Goal: Task Accomplishment & Management: Manage account settings

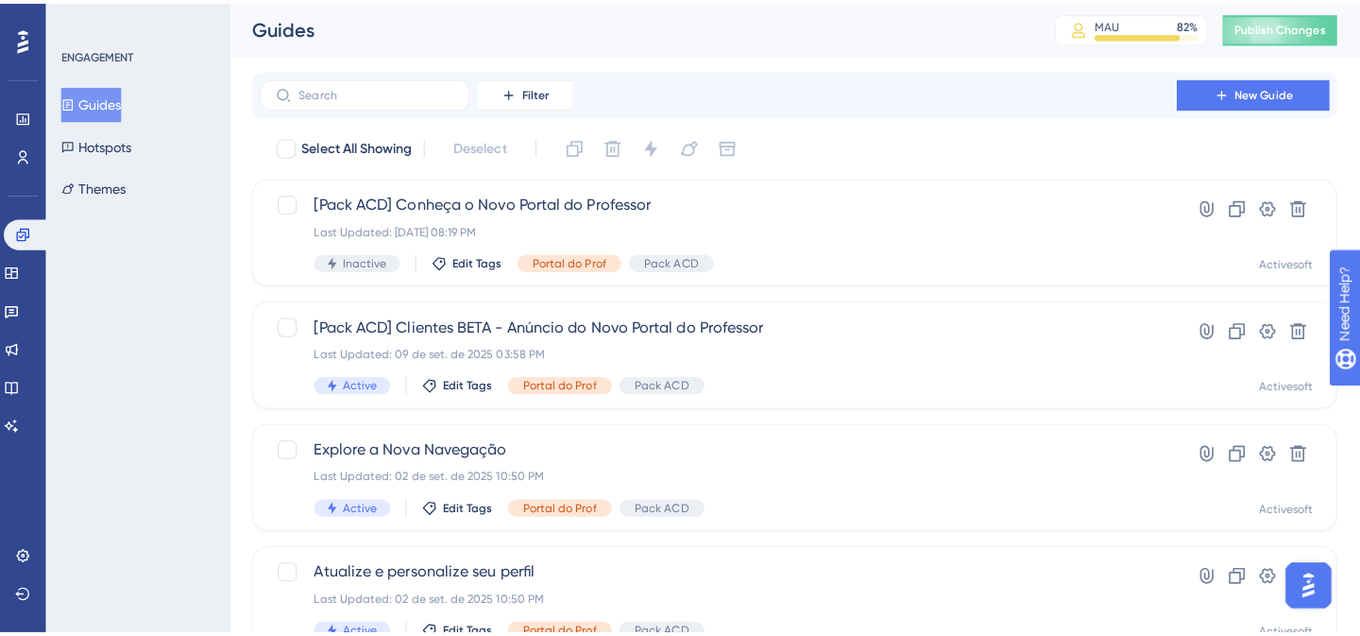
scroll to position [6840, 0]
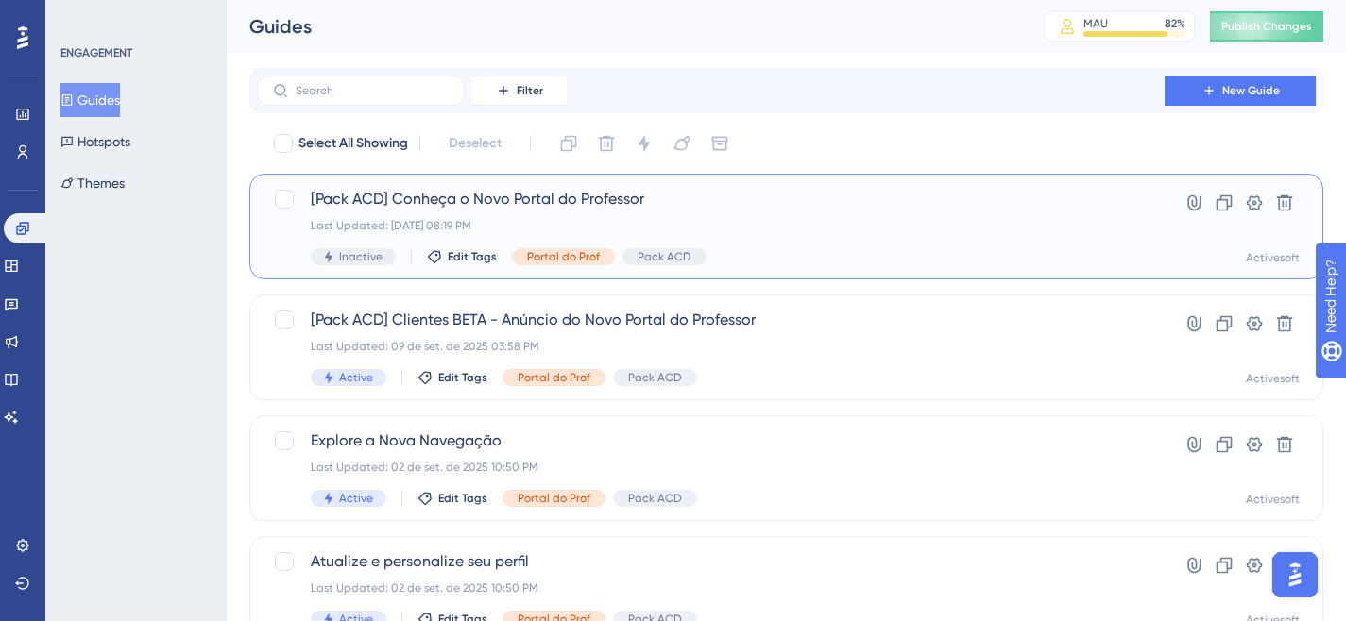
click at [589, 207] on span "[Pack ACD] Conheça o Novo Portal do Professor" at bounding box center [711, 199] width 800 height 23
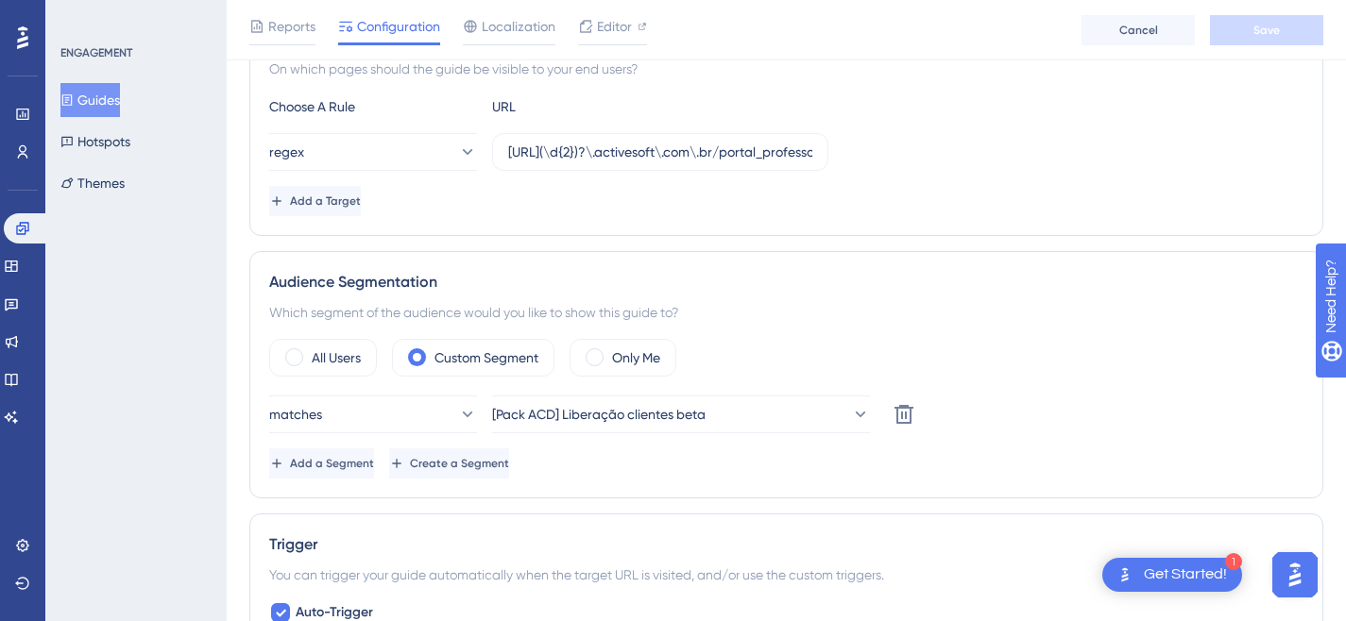
scroll to position [495, 0]
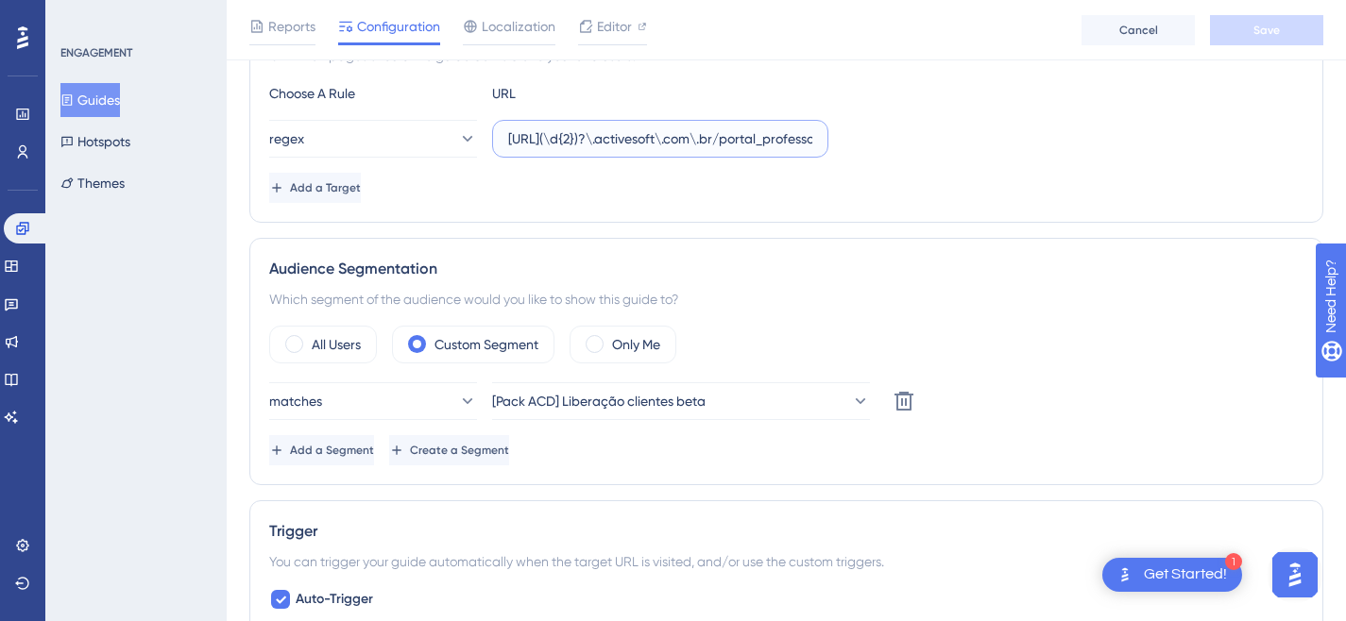
click at [634, 140] on input "[URL](\d{2})?\.activesoft\.com\.br/portal_professor/" at bounding box center [660, 138] width 304 height 21
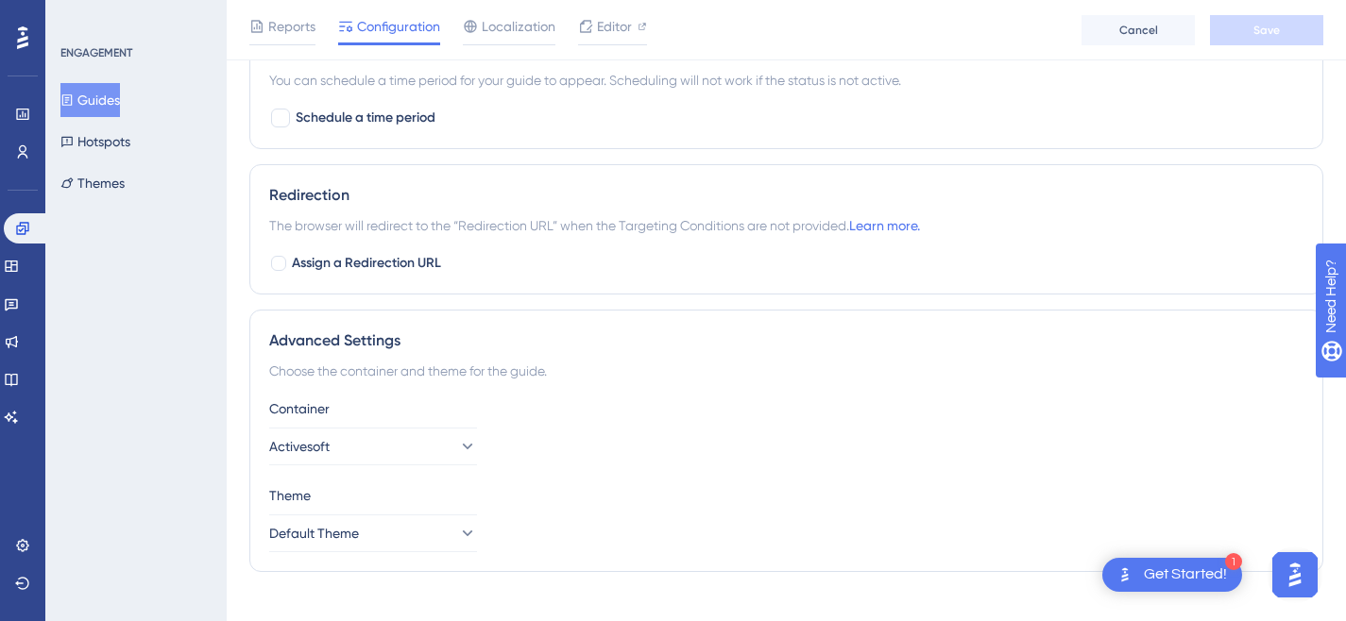
scroll to position [1560, 0]
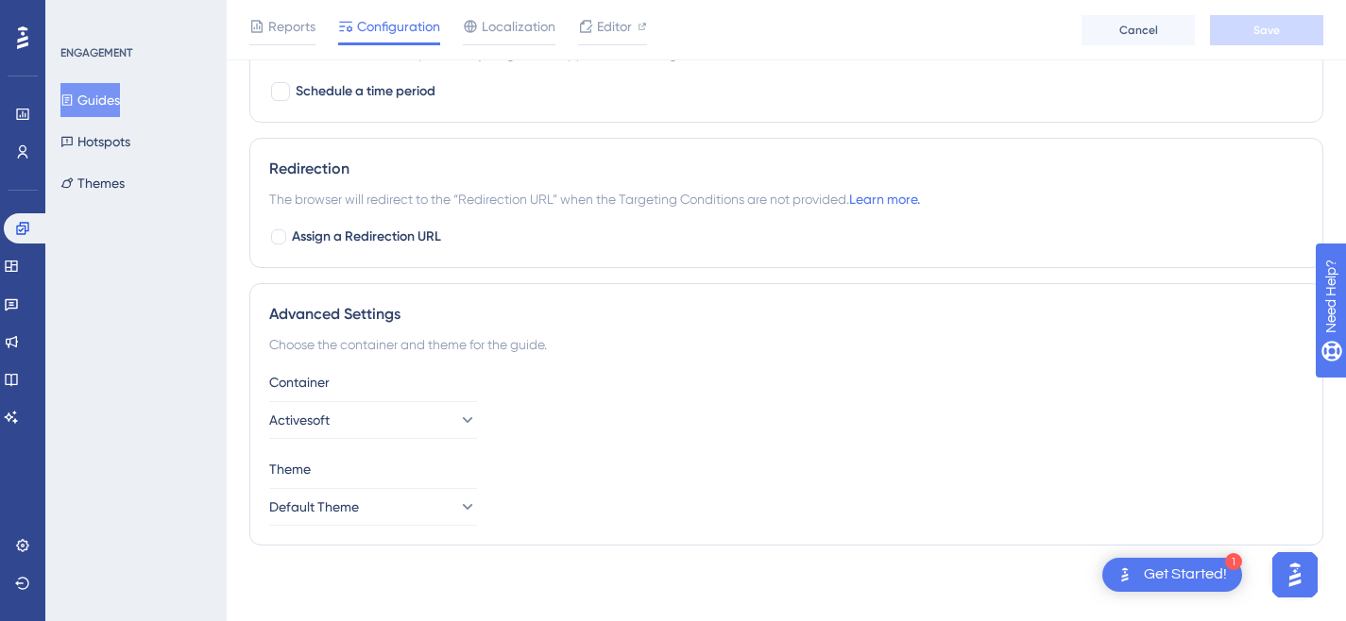
click at [1205, 589] on div "1 Get Started!" at bounding box center [1172, 575] width 140 height 34
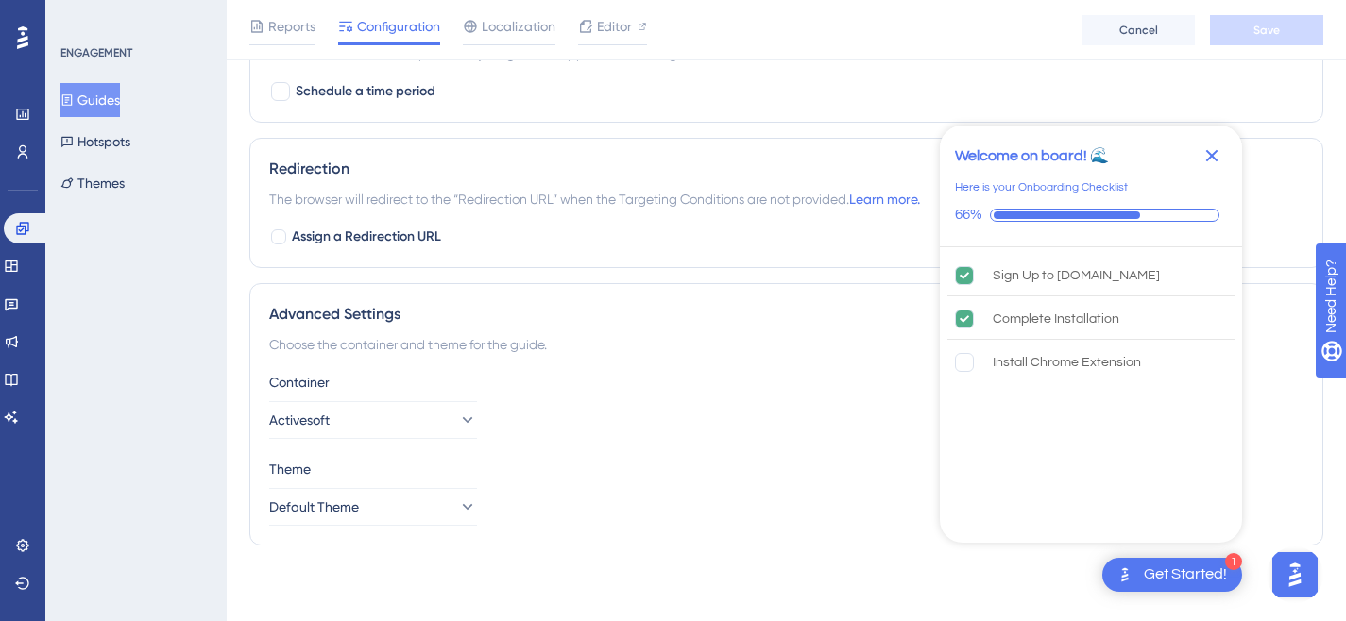
click at [1215, 156] on icon "Close Checklist" at bounding box center [1211, 155] width 23 height 23
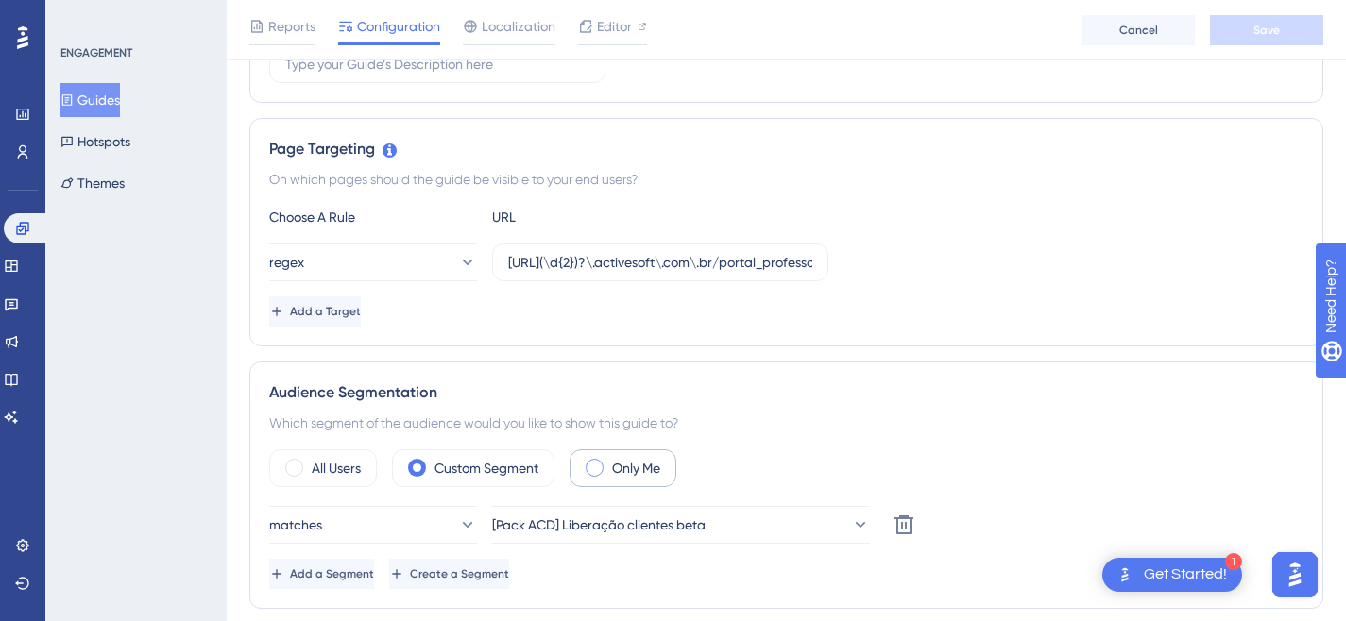
scroll to position [403, 0]
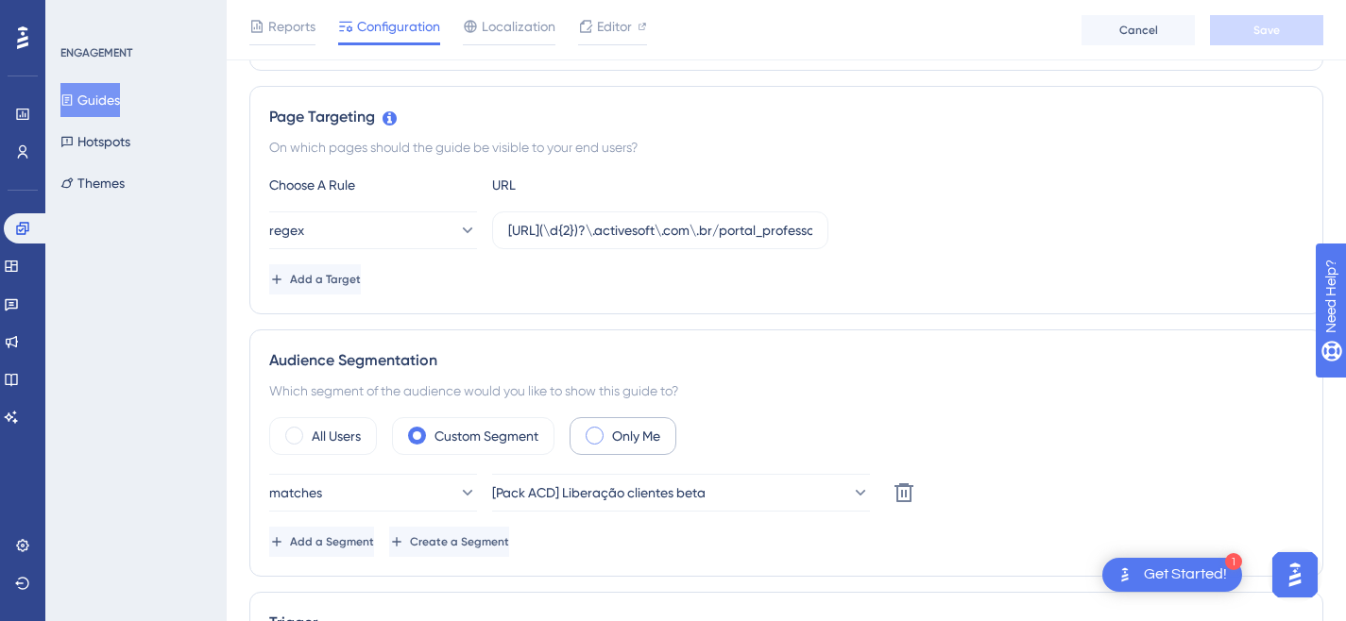
click at [603, 426] on div "Only Me" at bounding box center [622, 436] width 107 height 38
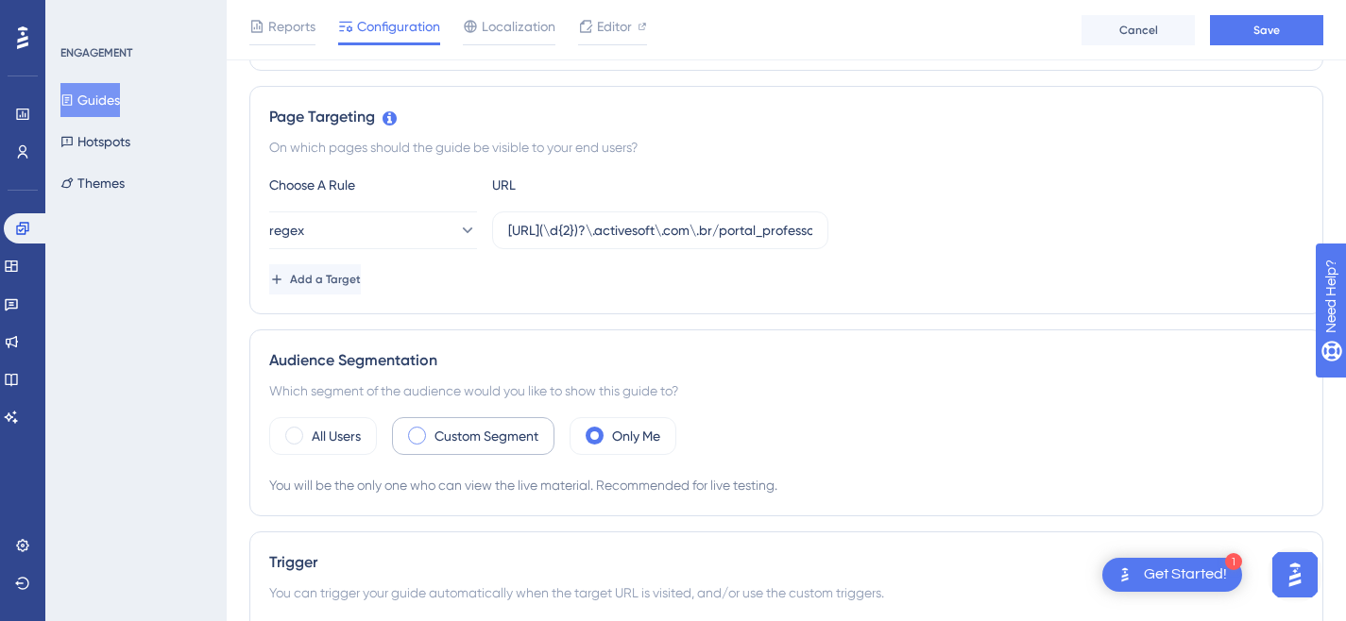
click at [503, 441] on label "Custom Segment" at bounding box center [486, 436] width 104 height 23
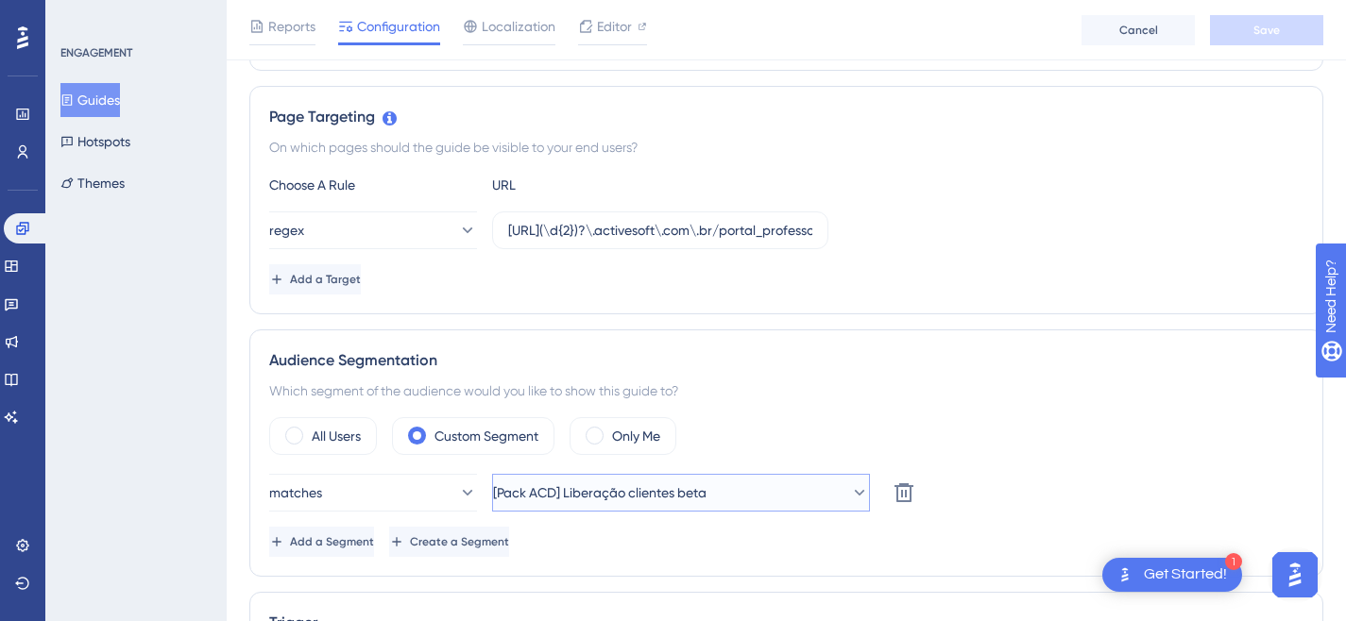
click at [706, 489] on span "[Pack ACD] Liberação clientes beta" at bounding box center [599, 493] width 213 height 23
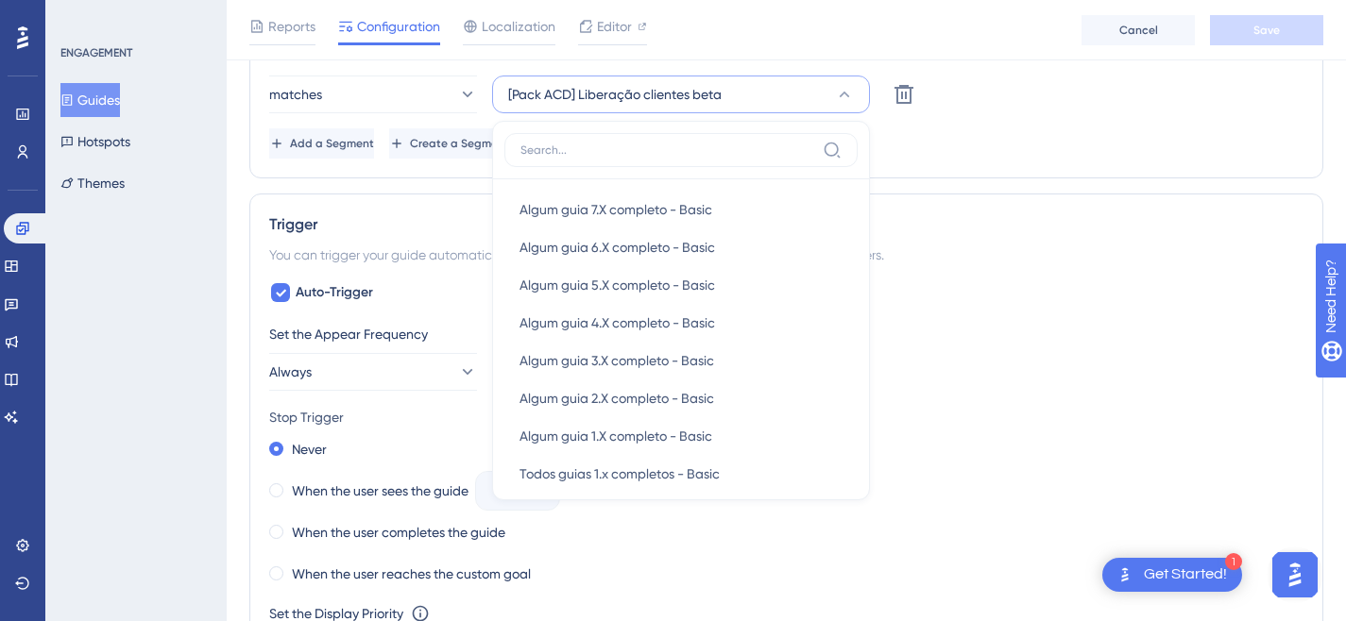
scroll to position [1187, 0]
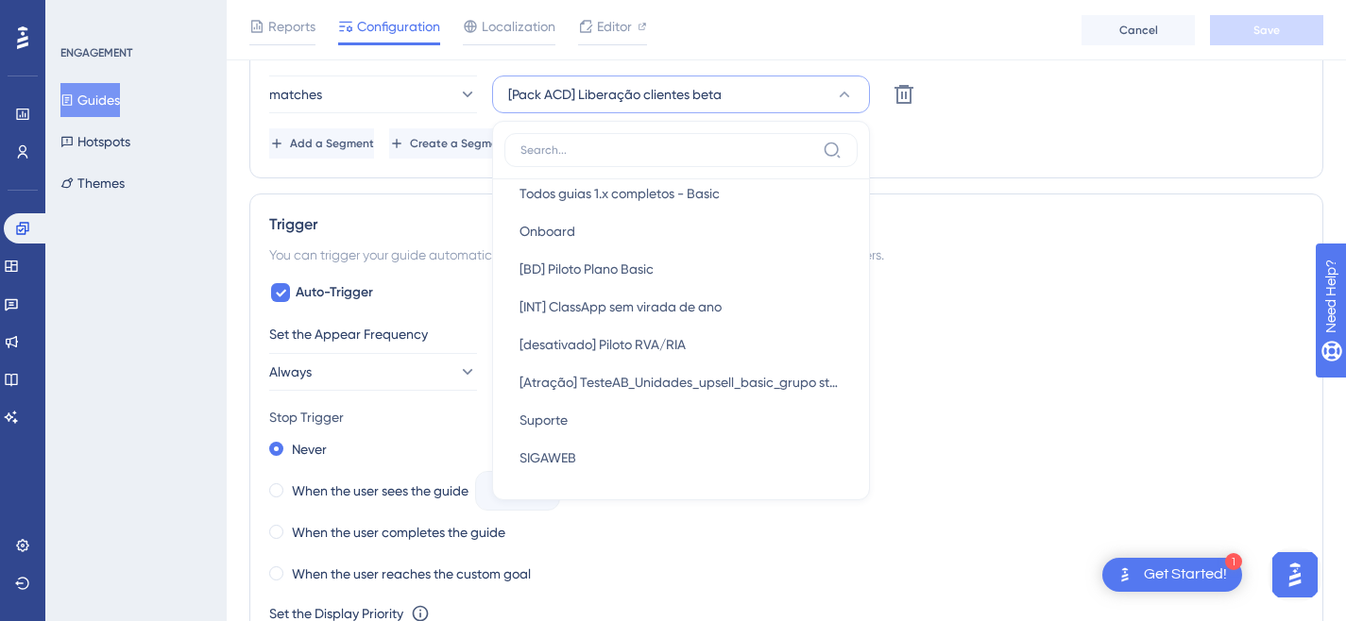
click at [954, 129] on div "Add a Segment Create a Segment" at bounding box center [786, 143] width 1034 height 30
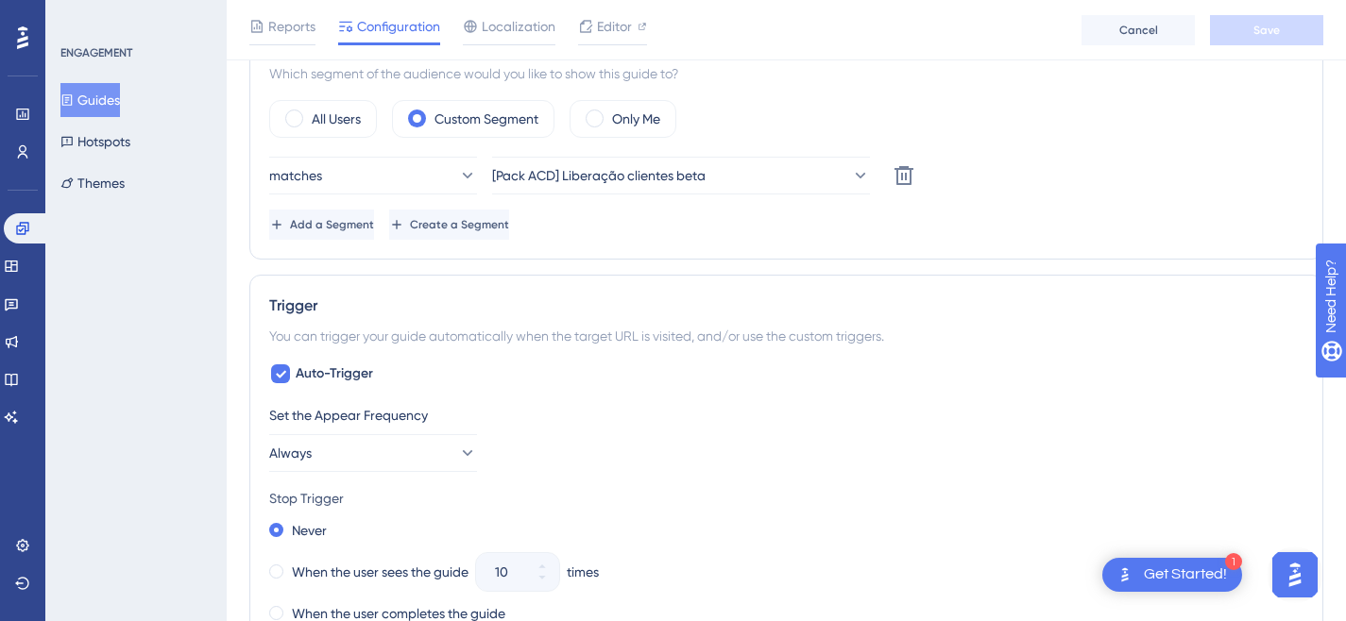
scroll to position [720, 0]
click at [746, 180] on button "[Pack ACD] Liberação clientes beta" at bounding box center [681, 177] width 378 height 38
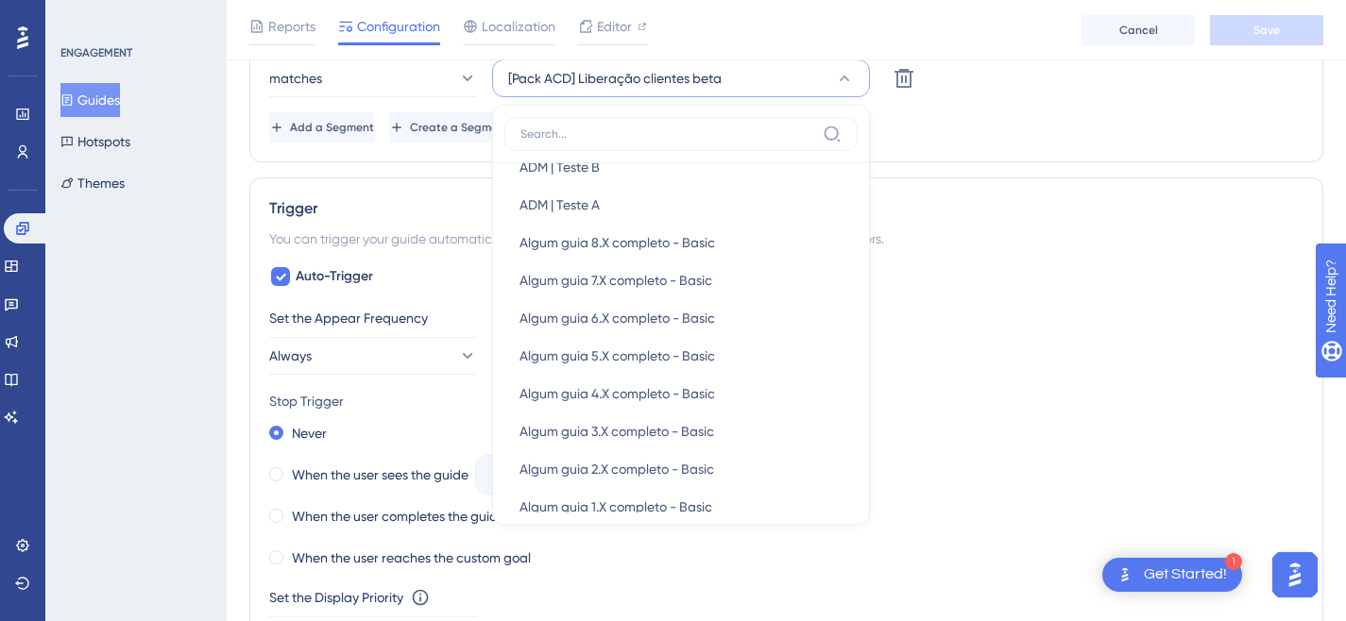
scroll to position [1147, 0]
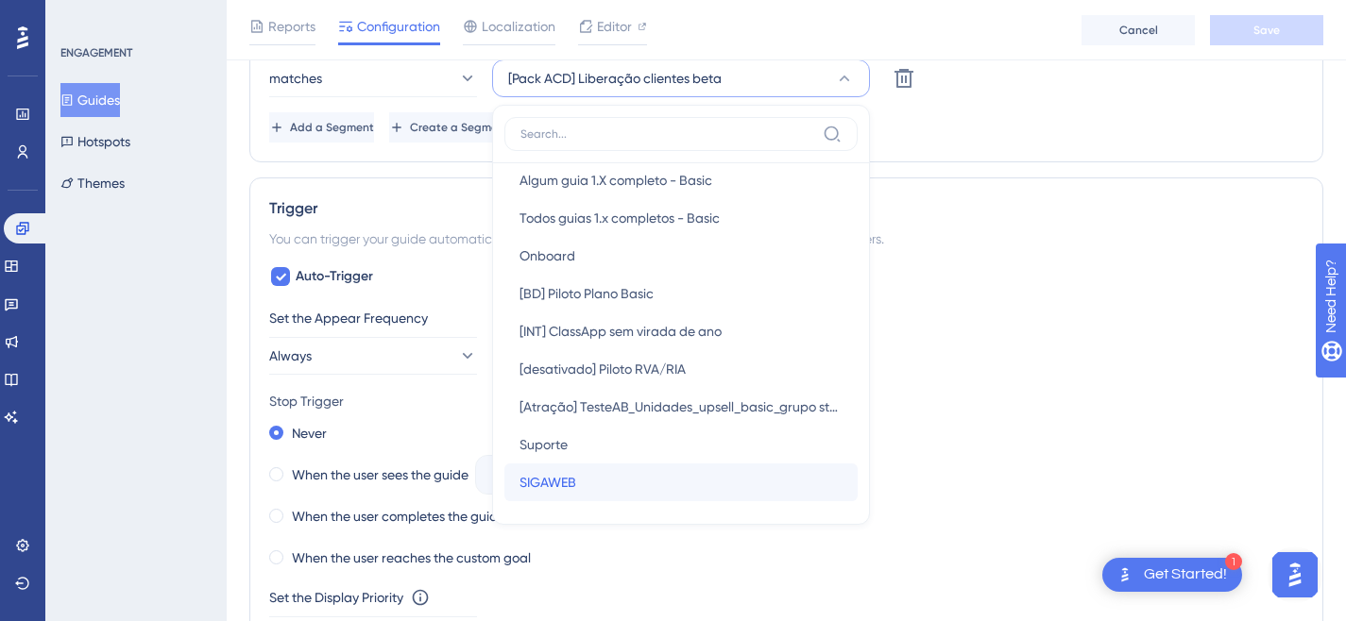
click at [600, 477] on div "SIGAWEB SIGAWEB" at bounding box center [680, 483] width 323 height 38
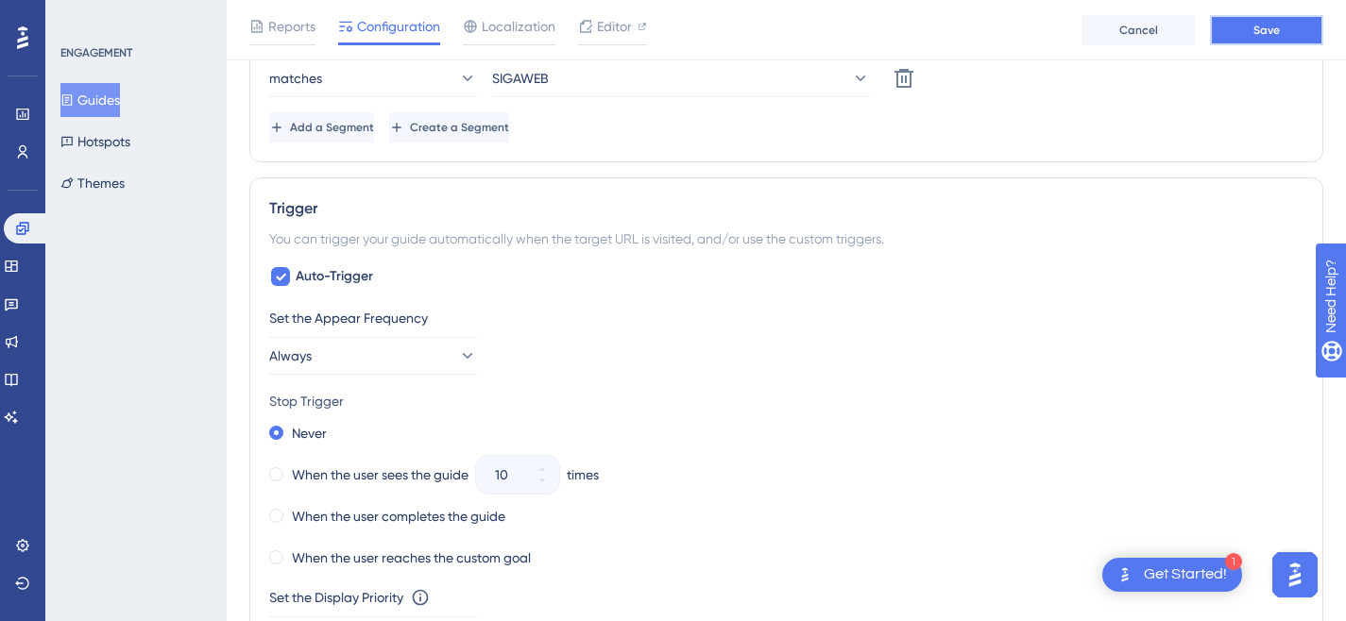
click at [1239, 28] on button "Save" at bounding box center [1266, 30] width 113 height 30
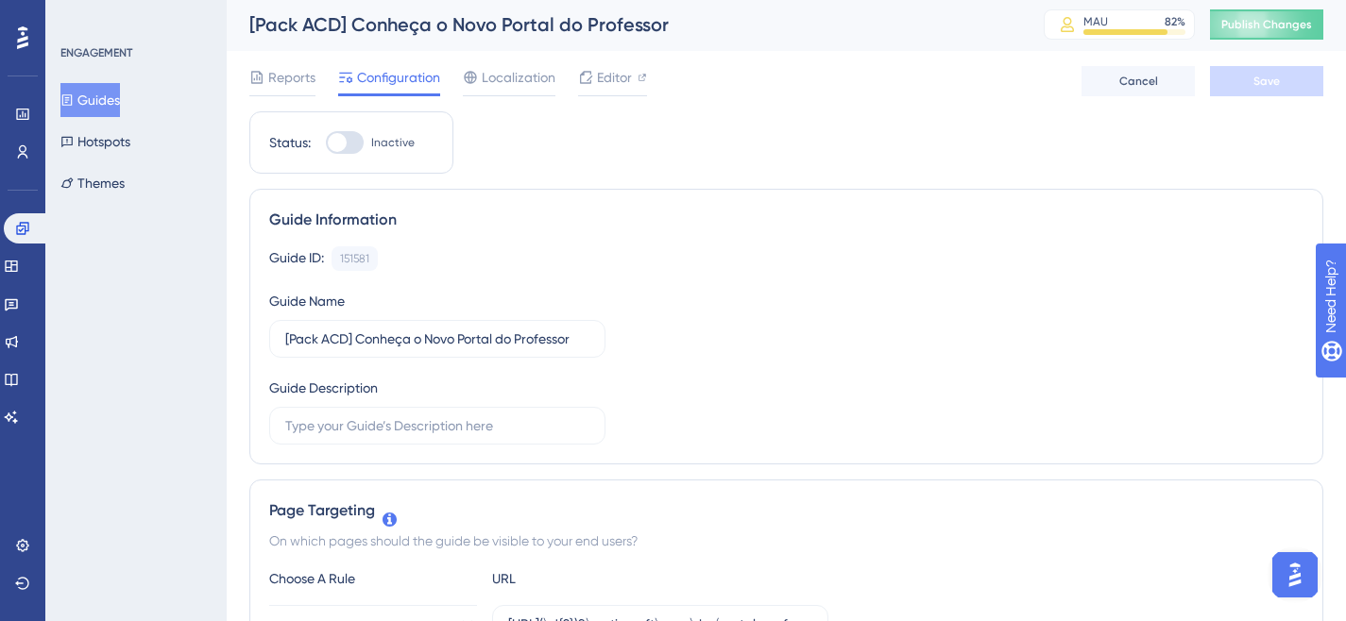
scroll to position [0, 0]
click at [348, 141] on div at bounding box center [345, 144] width 38 height 23
click at [326, 144] on input "Inactive" at bounding box center [325, 144] width 1 height 1
checkbox input "true"
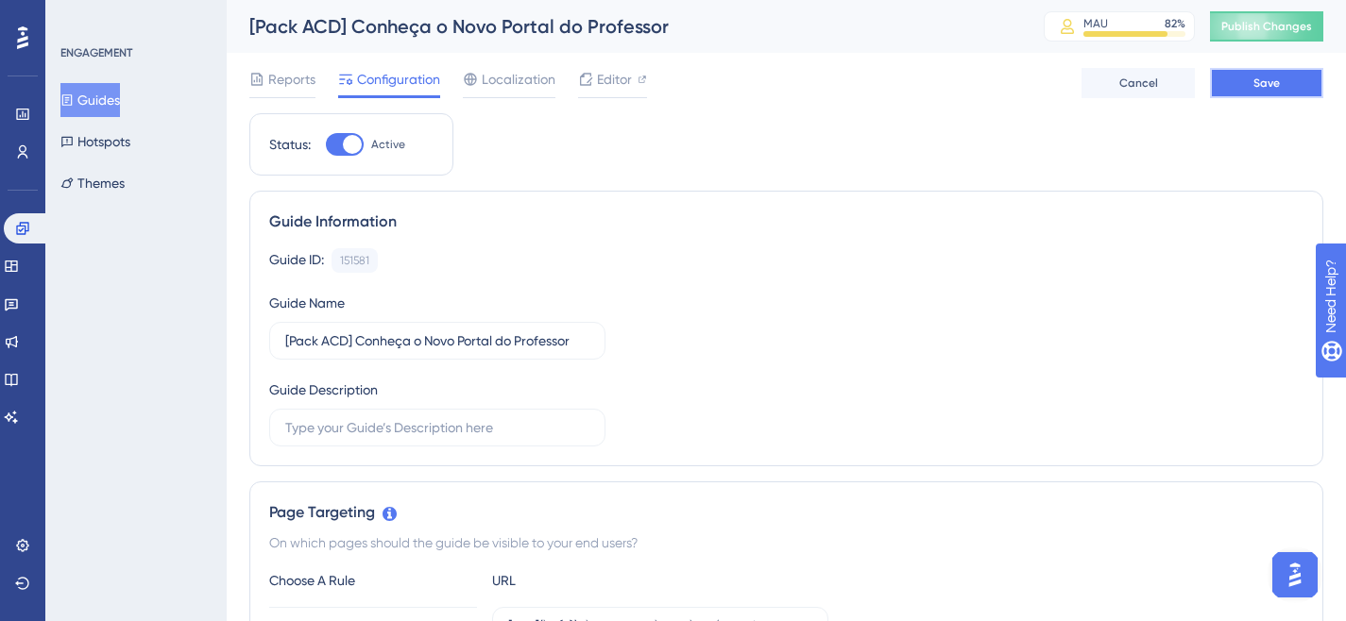
click at [1262, 90] on span "Save" at bounding box center [1266, 83] width 26 height 15
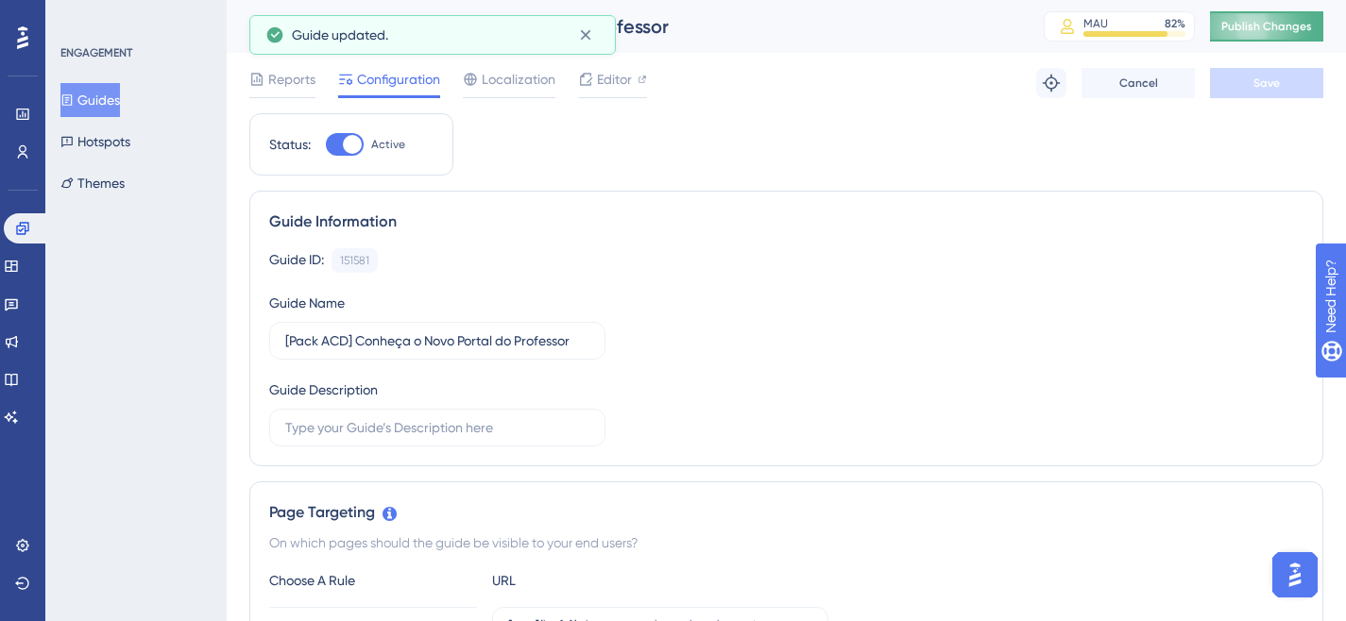
click at [1291, 21] on button "Publish Changes" at bounding box center [1266, 26] width 113 height 30
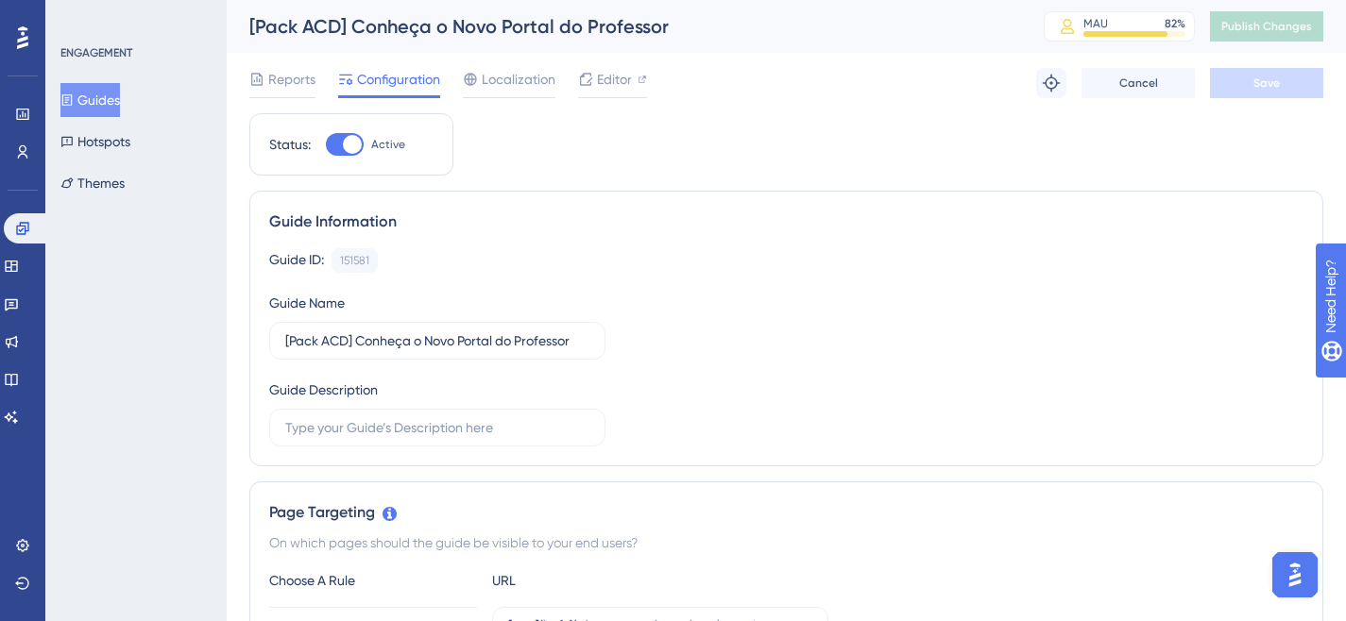
scroll to position [314, 0]
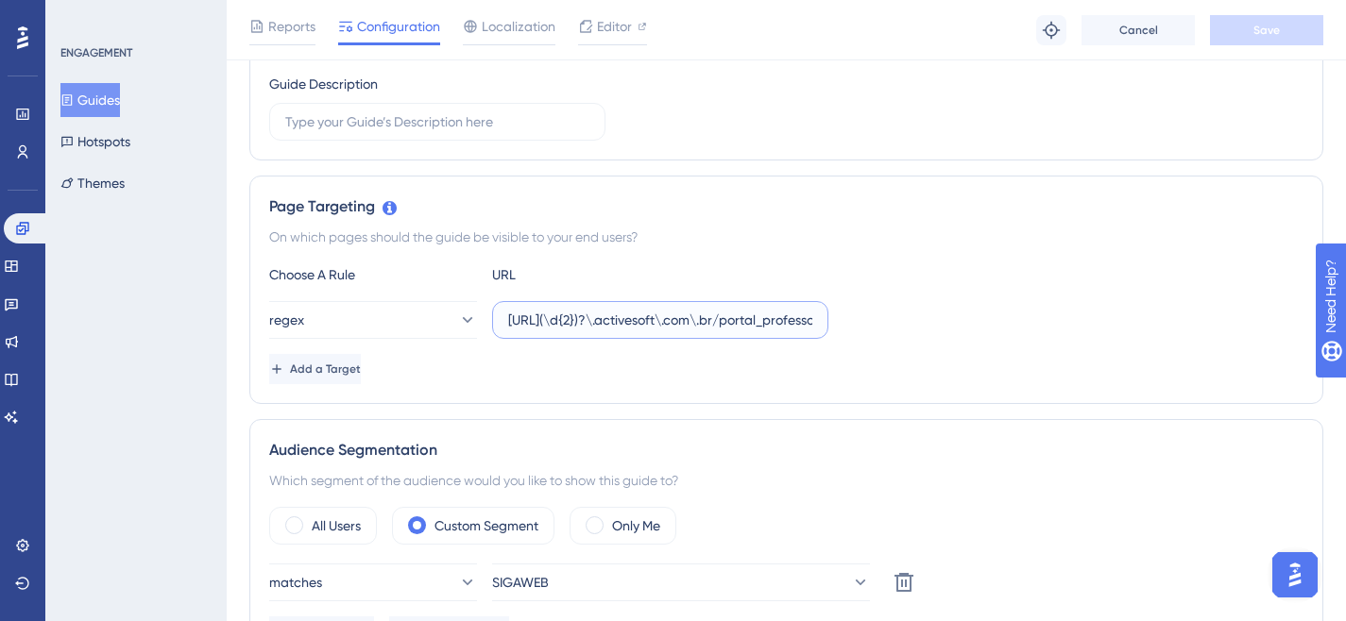
click at [705, 326] on input "[URL](\d{2})?\.activesoft\.com\.br/portal_professor/" at bounding box center [660, 320] width 304 height 21
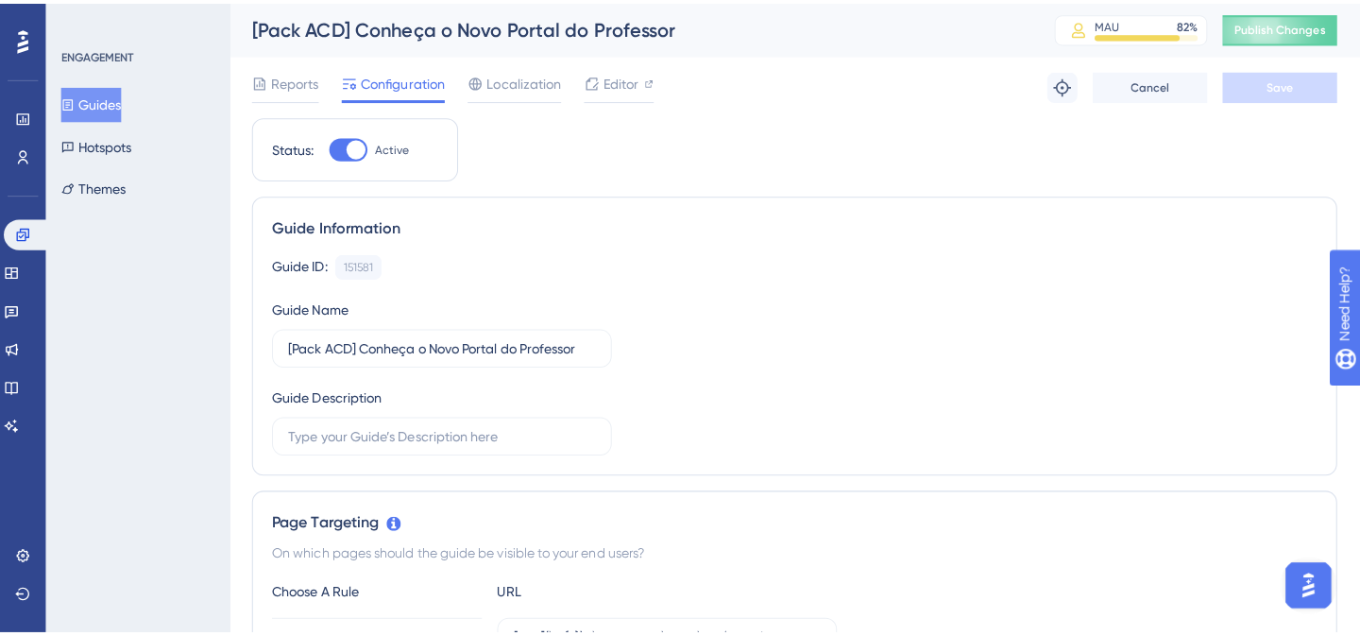
scroll to position [6840, 0]
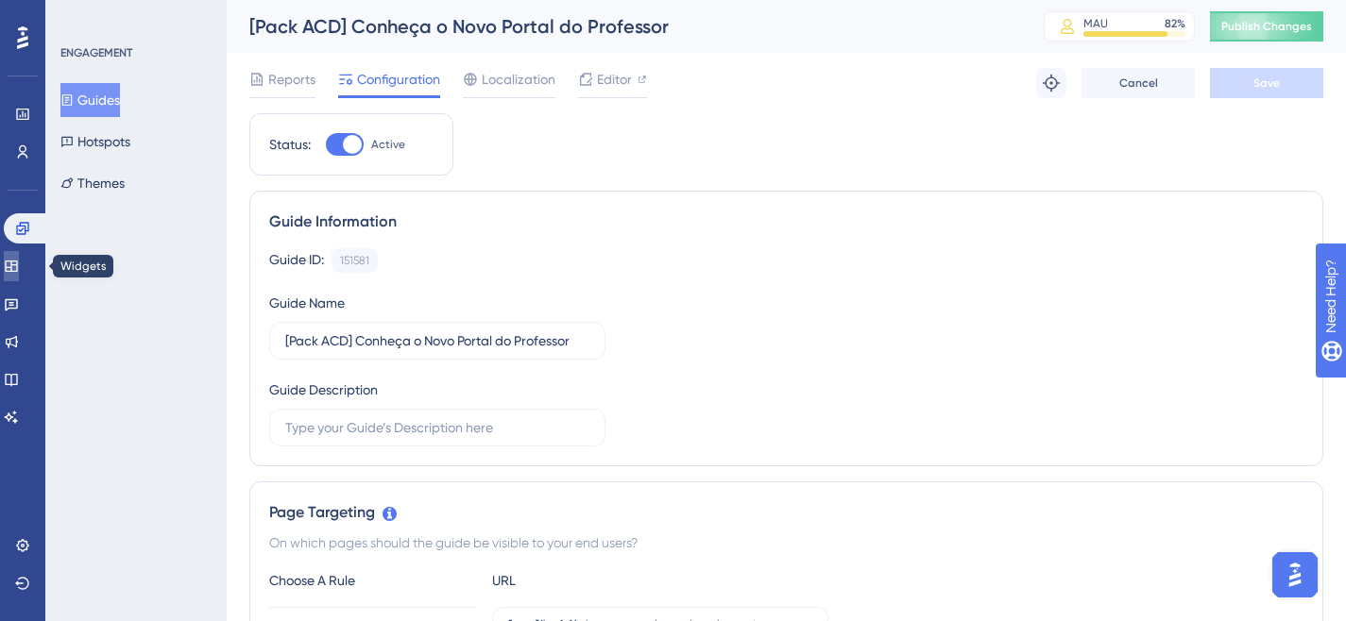
click at [19, 275] on link at bounding box center [11, 266] width 15 height 30
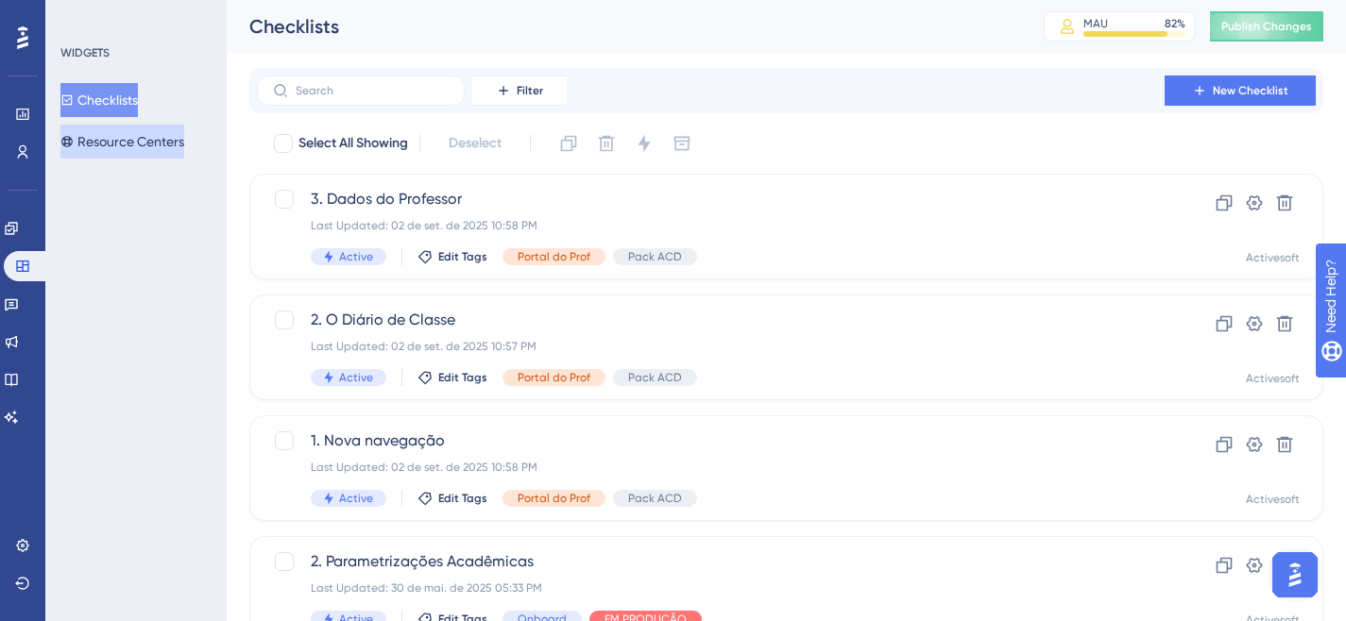
click at [127, 136] on button "Resource Centers" at bounding box center [122, 142] width 124 height 34
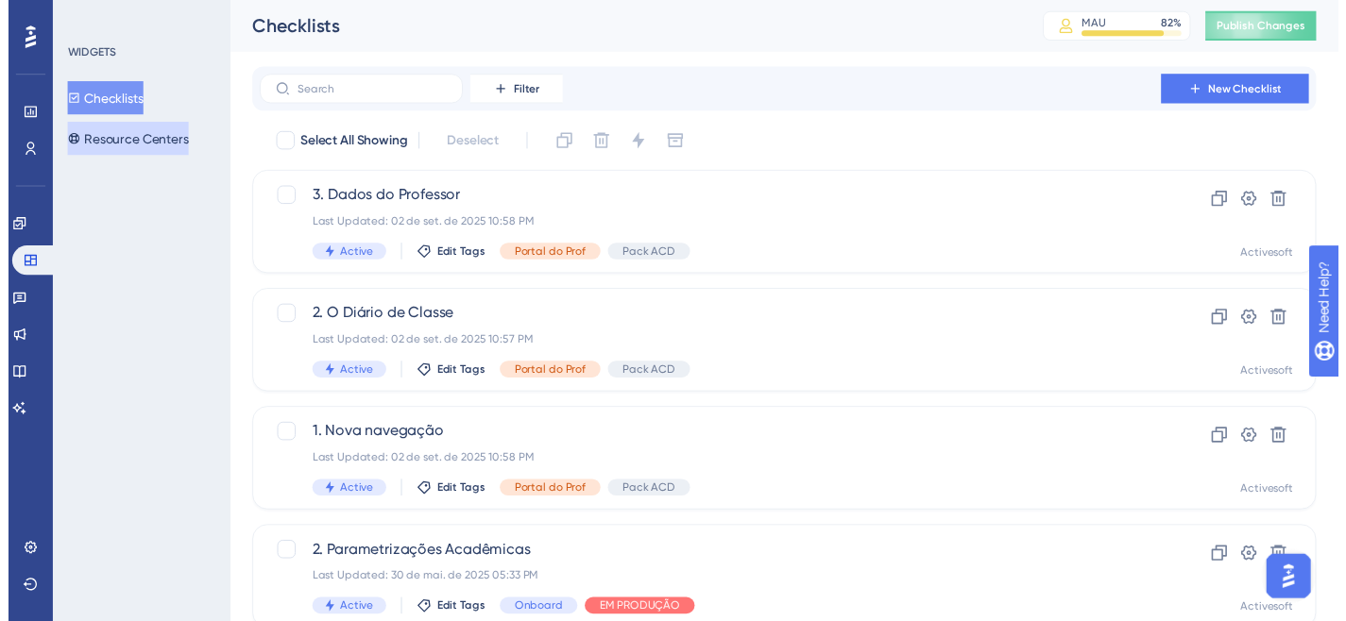
scroll to position [6825, 0]
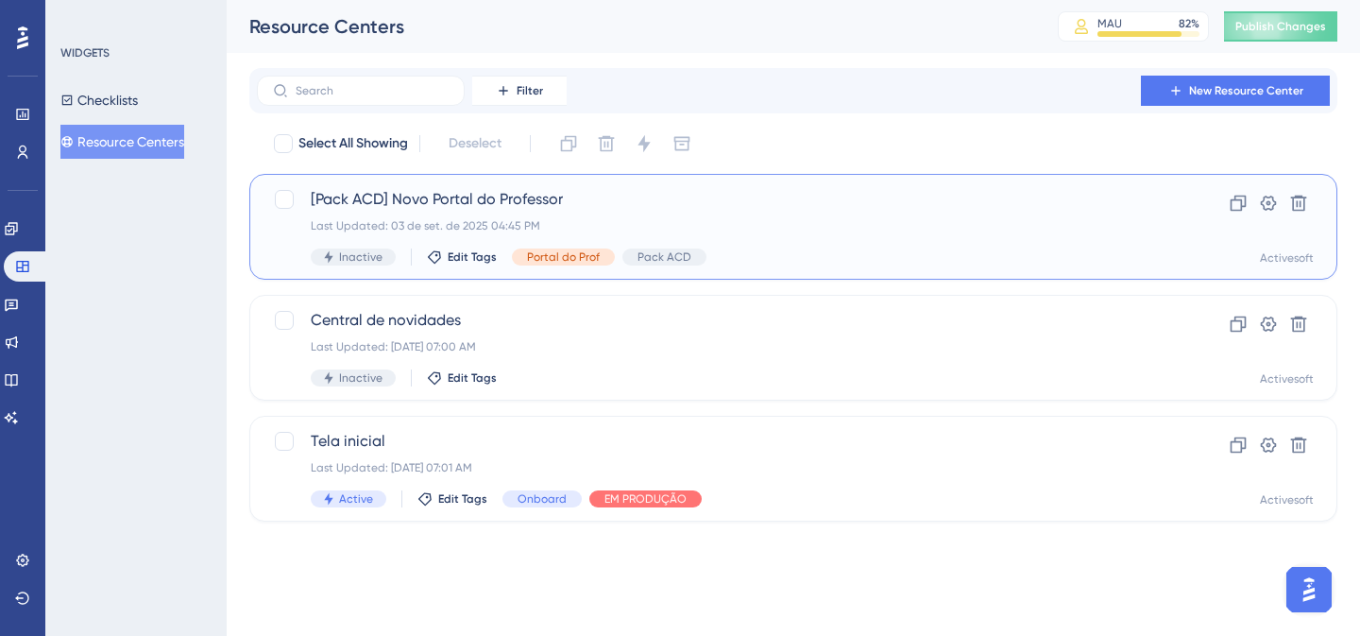
click at [486, 192] on span "[Pack ACD] Novo Portal do Professor" at bounding box center [718, 199] width 814 height 23
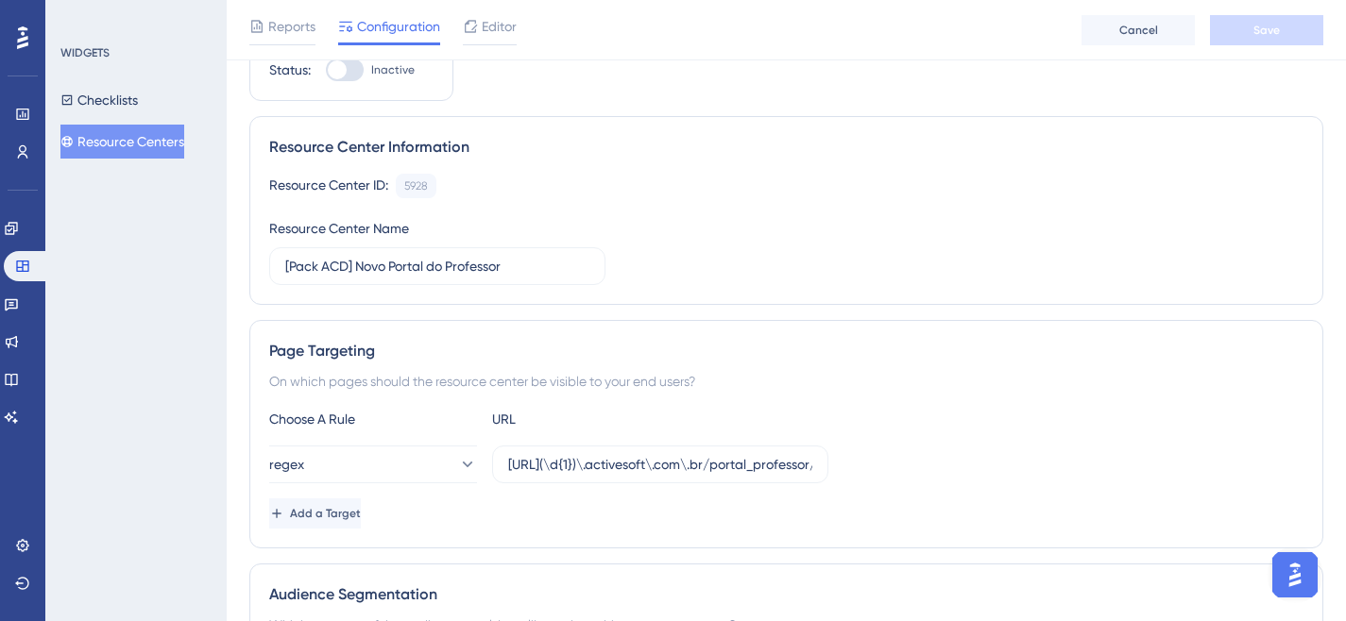
scroll to position [216, 0]
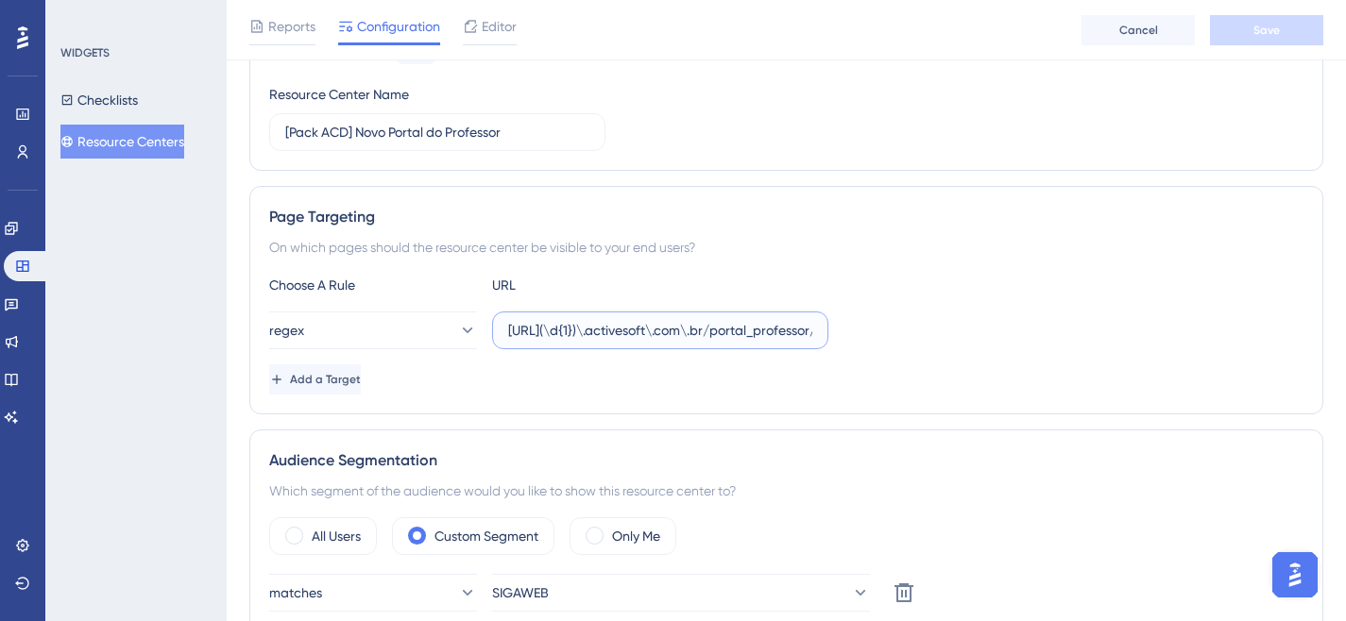
click at [575, 326] on input "[URL](\d{1})\.activesoft\.com\.br/portal_professor/" at bounding box center [660, 330] width 304 height 21
click at [785, 330] on input "[URL](\d{1})\.activesoft\.com\.br/portal_professor/" at bounding box center [660, 330] width 304 height 21
type input "[URL](\d{1})\.activesoft\.com\.br/portal_professor/"
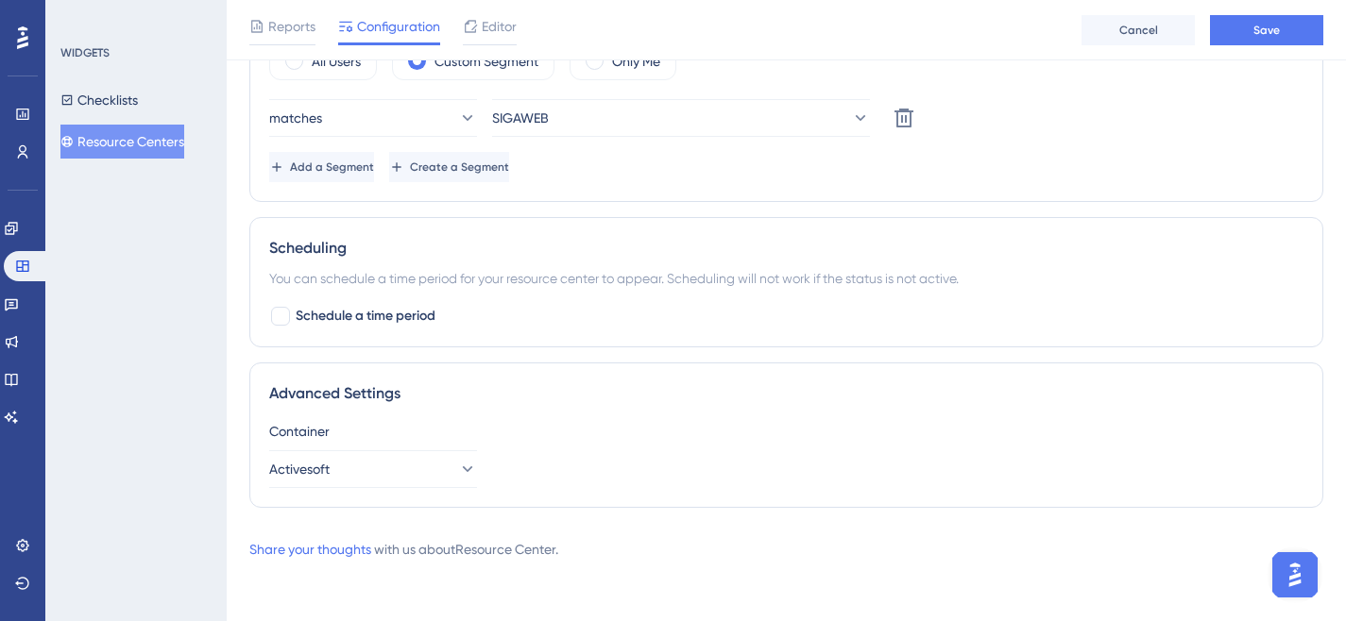
scroll to position [0, 0]
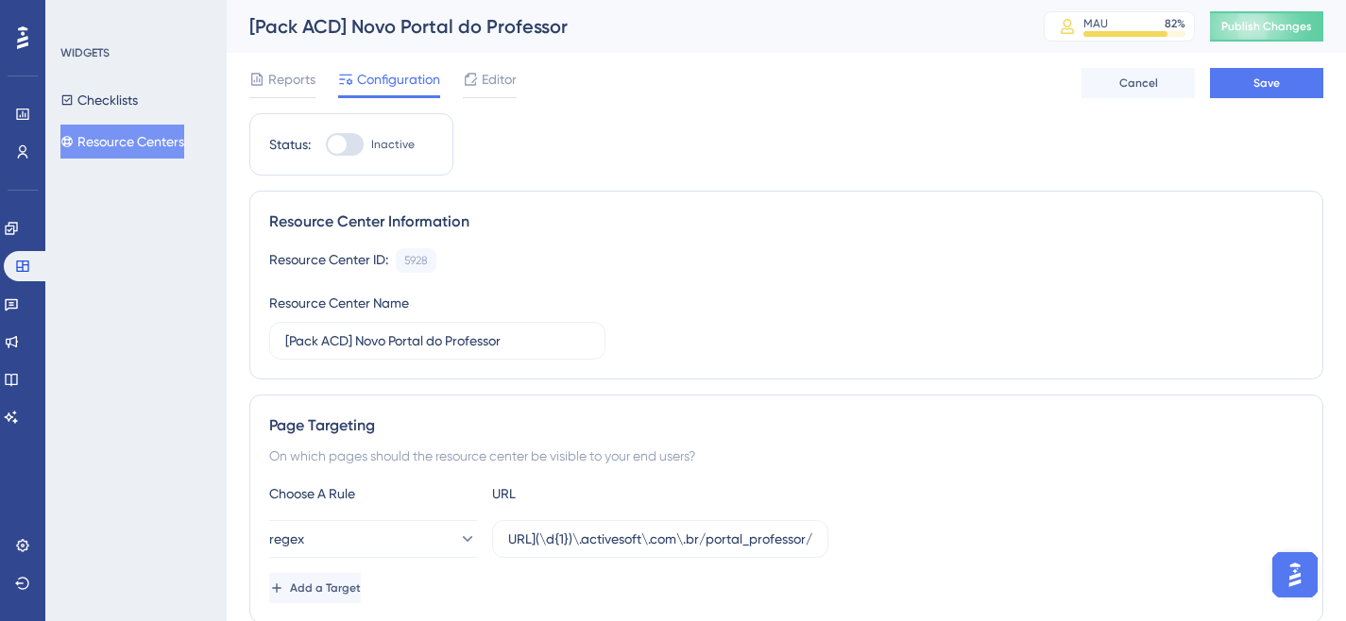
click at [351, 141] on div at bounding box center [345, 144] width 38 height 23
click at [326, 144] on input "Inactive" at bounding box center [325, 144] width 1 height 1
checkbox input "true"
click at [1273, 93] on button "Save" at bounding box center [1266, 83] width 113 height 30
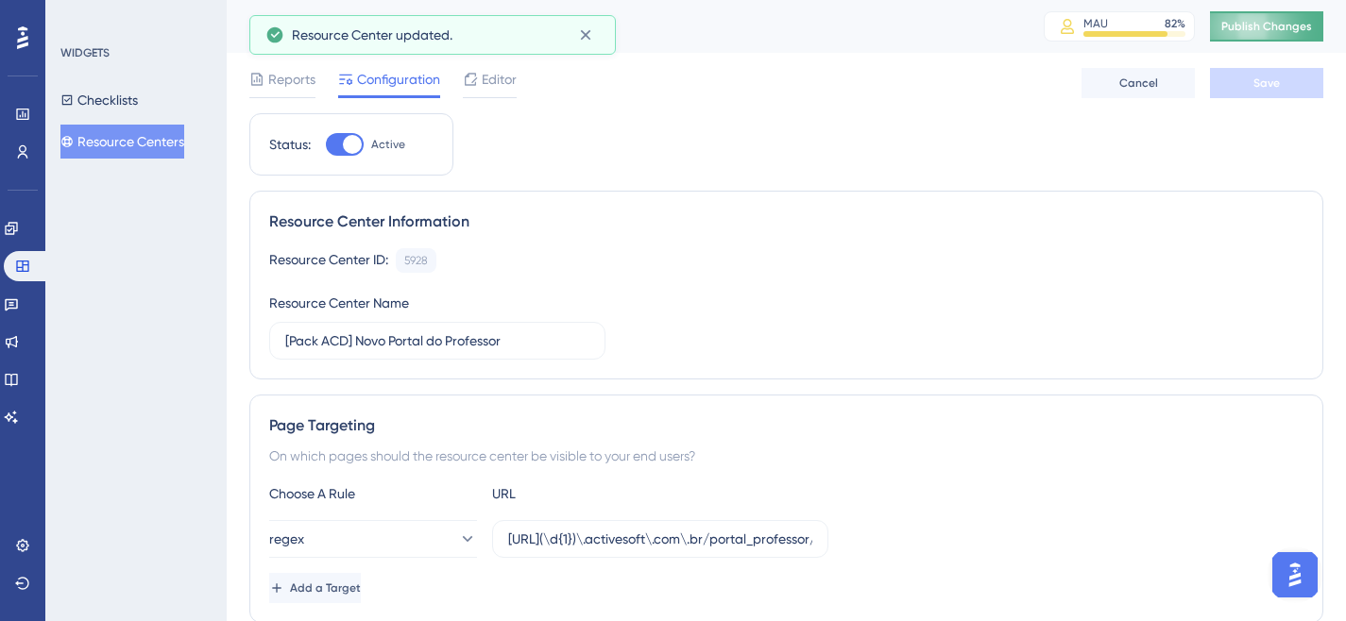
click at [1273, 35] on button "Publish Changes" at bounding box center [1266, 26] width 113 height 30
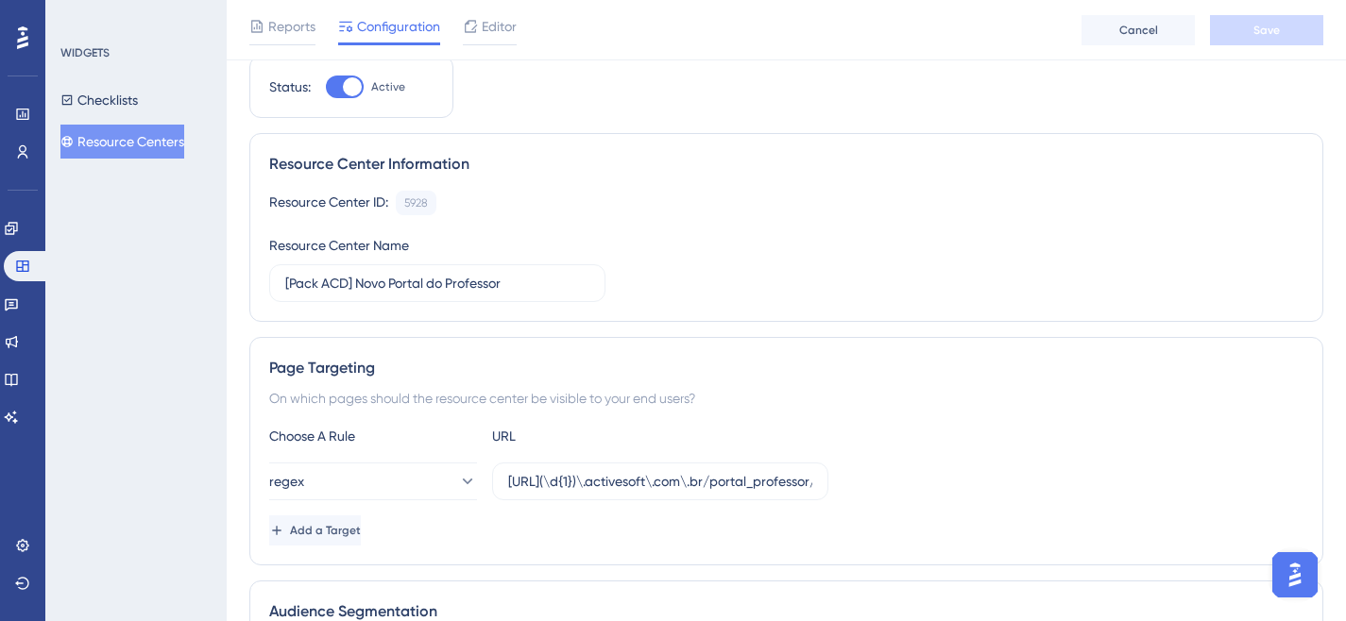
scroll to position [72, 0]
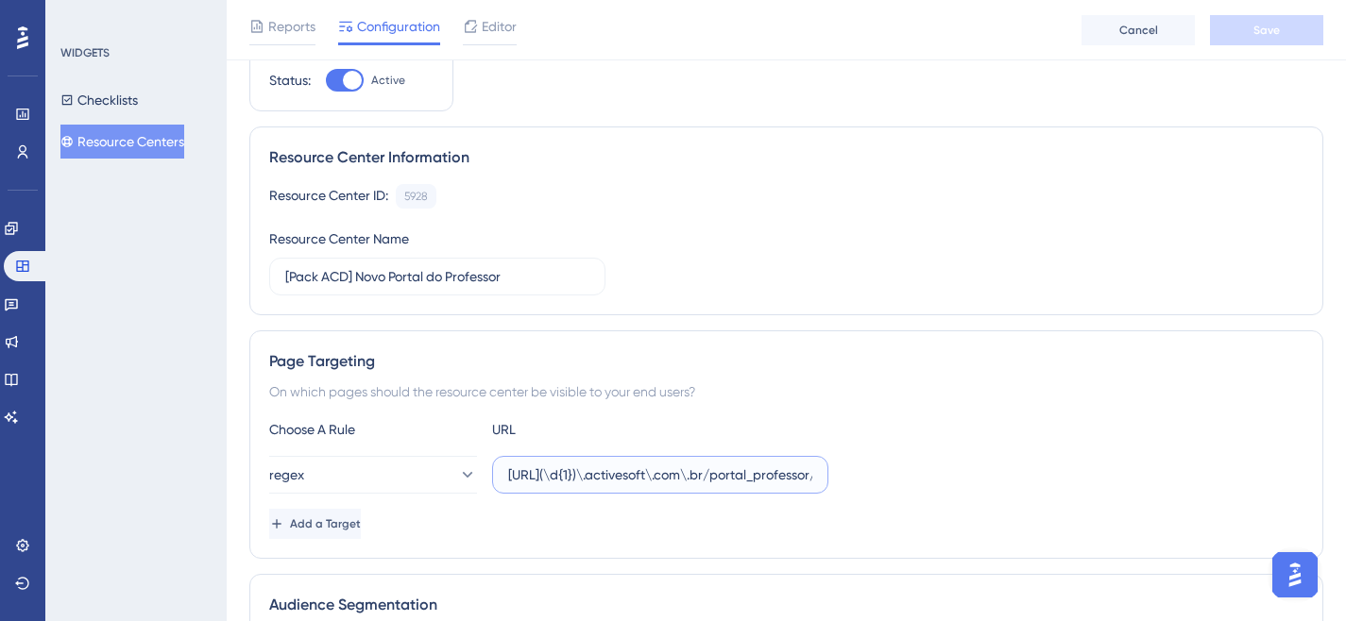
click at [793, 473] on input "[URL](\d{1})\.activesoft\.com\.br/portal_professor/" at bounding box center [660, 475] width 304 height 21
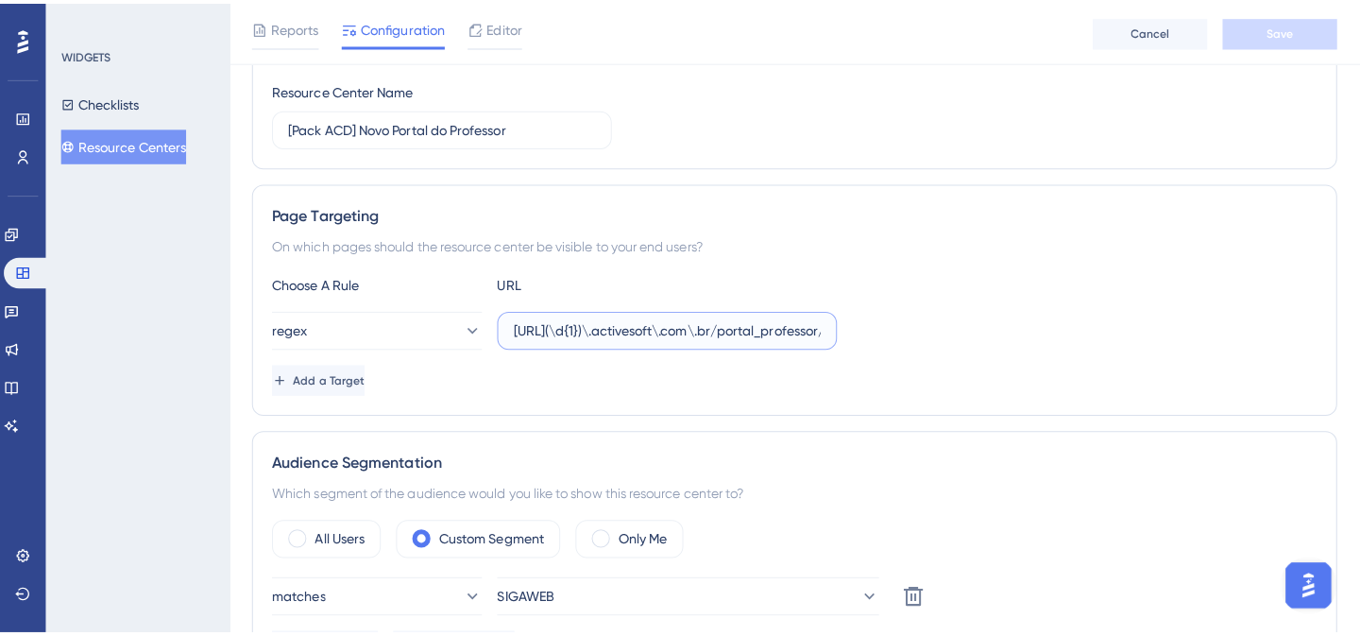
scroll to position [0, 0]
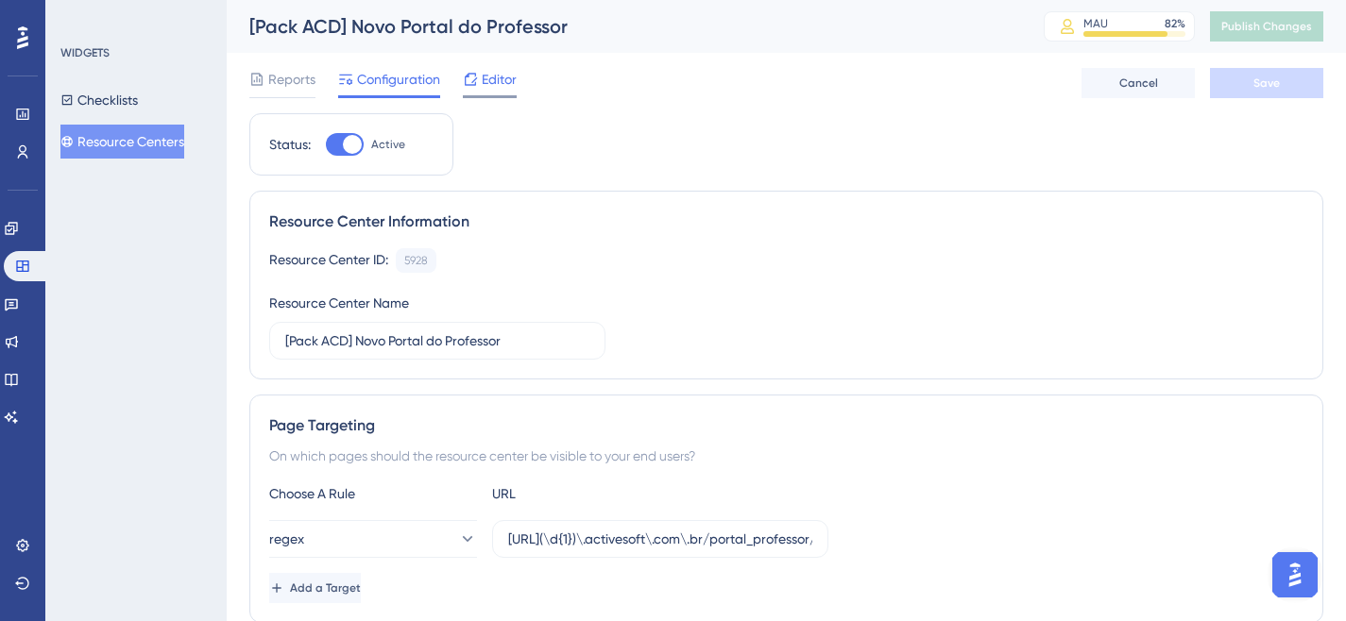
click at [513, 74] on span "Editor" at bounding box center [499, 79] width 35 height 23
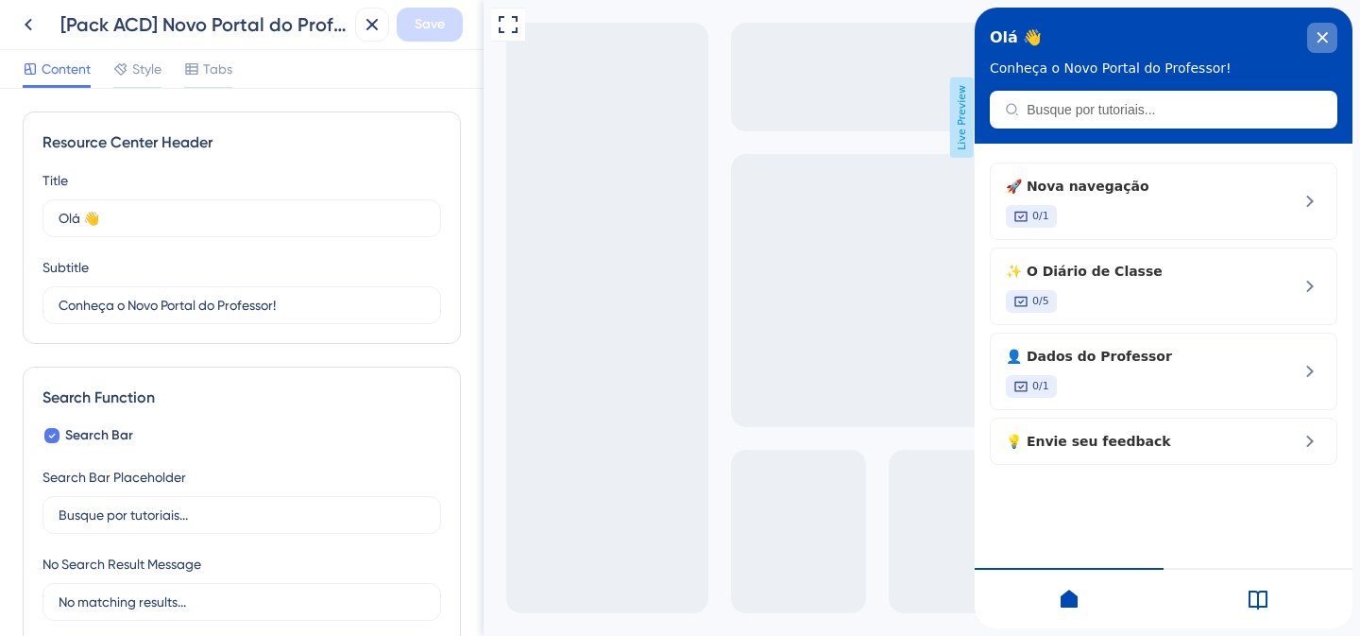
click at [1329, 39] on div "close resource center" at bounding box center [1322, 38] width 30 height 30
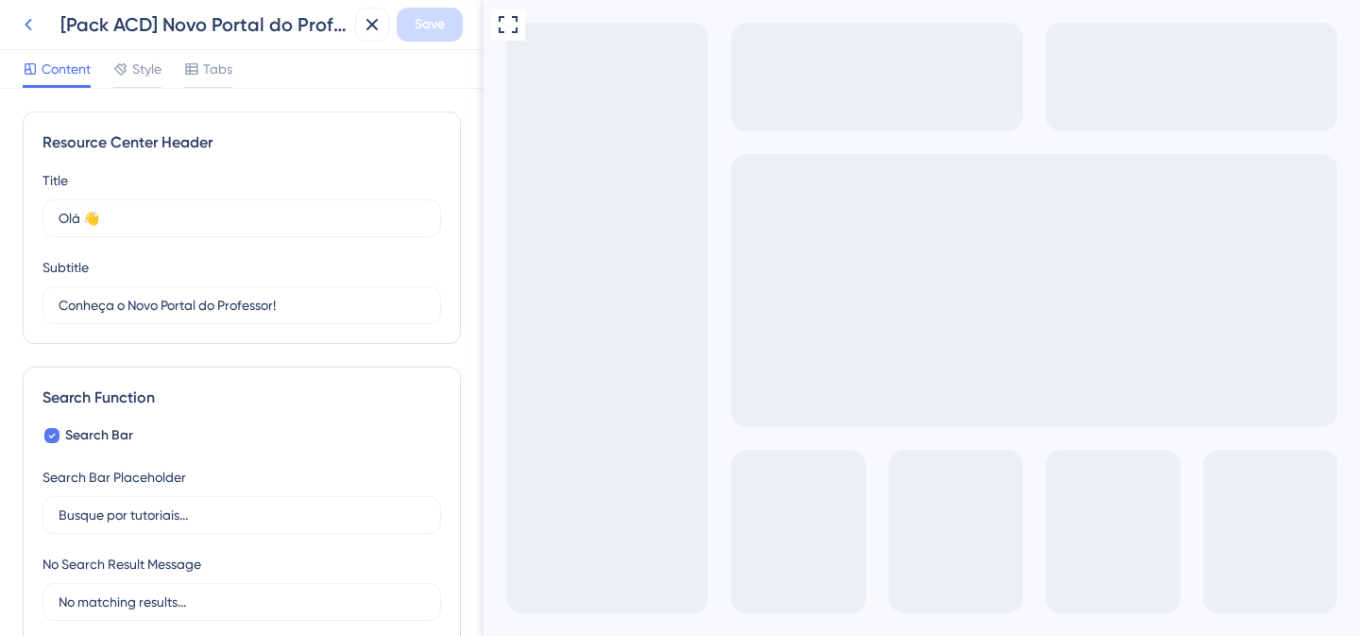
click at [17, 21] on icon at bounding box center [28, 24] width 23 height 23
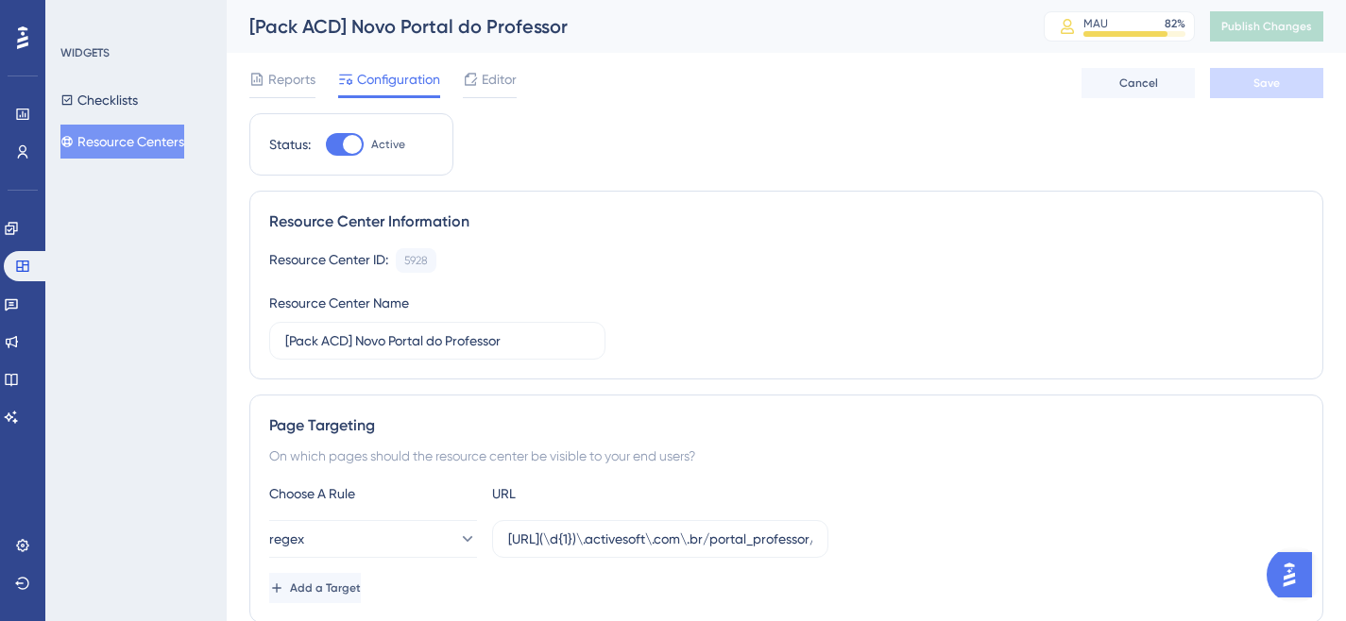
click at [164, 149] on button "Resource Centers" at bounding box center [122, 142] width 124 height 34
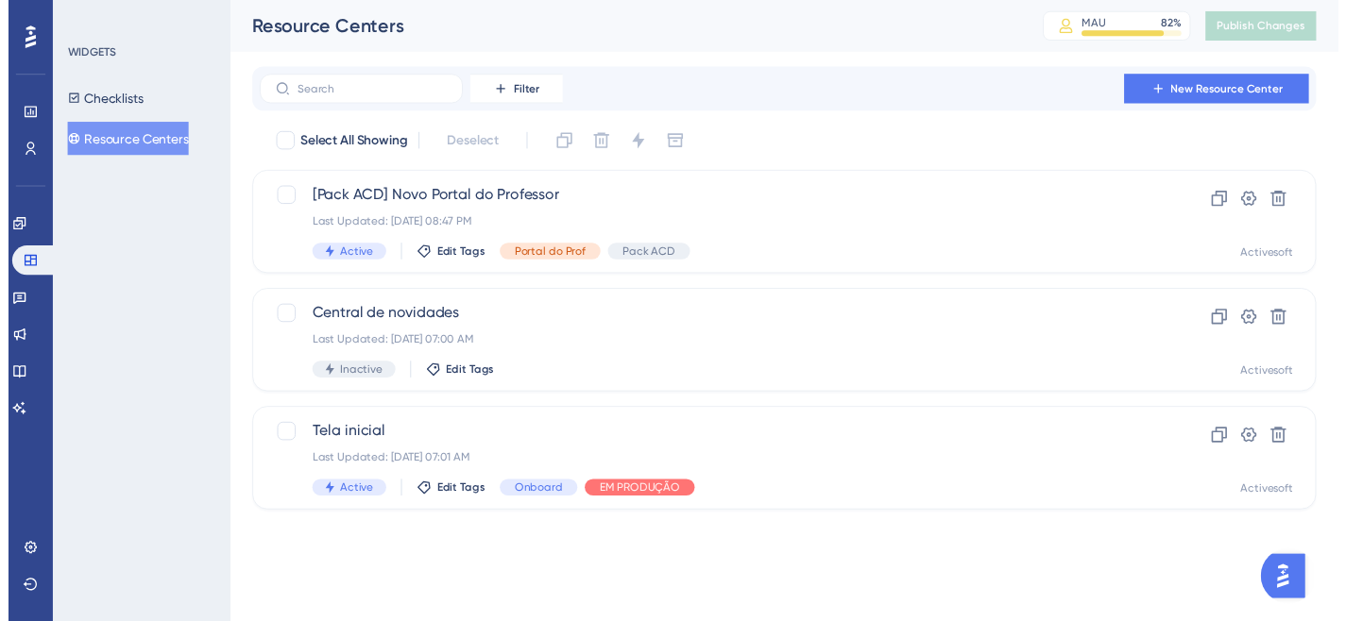
scroll to position [6825, 0]
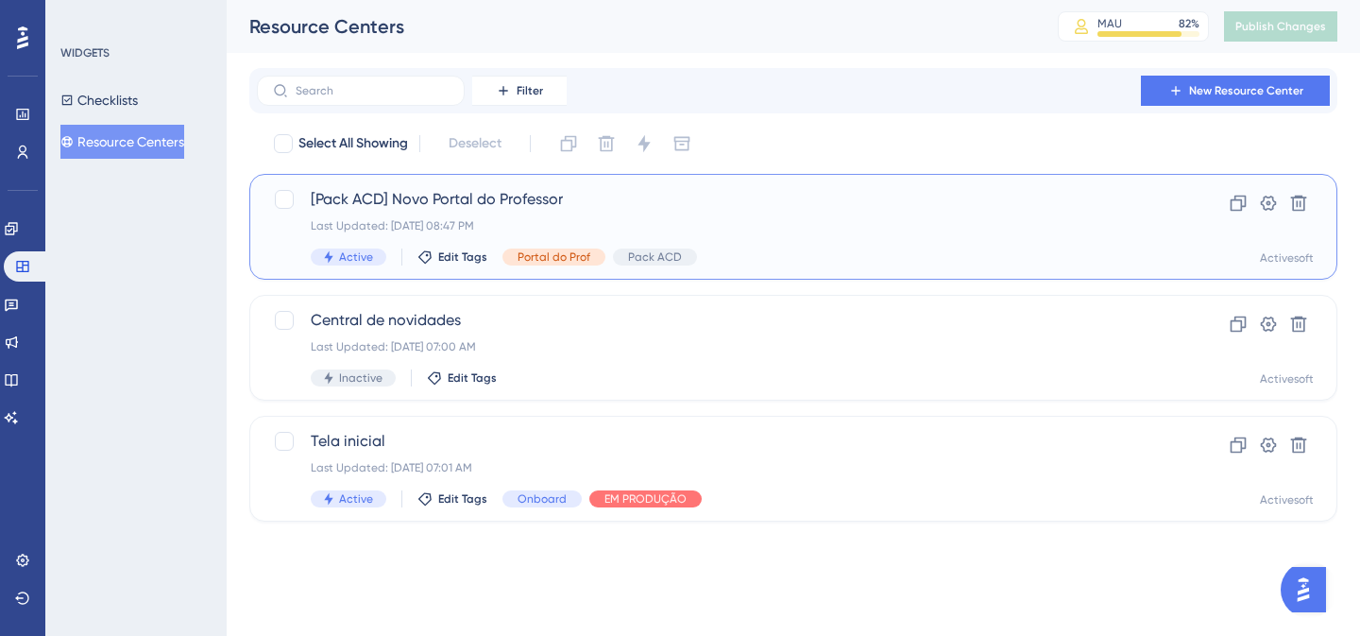
click at [588, 189] on span "[Pack ACD] Novo Portal do Professor" at bounding box center [718, 199] width 814 height 23
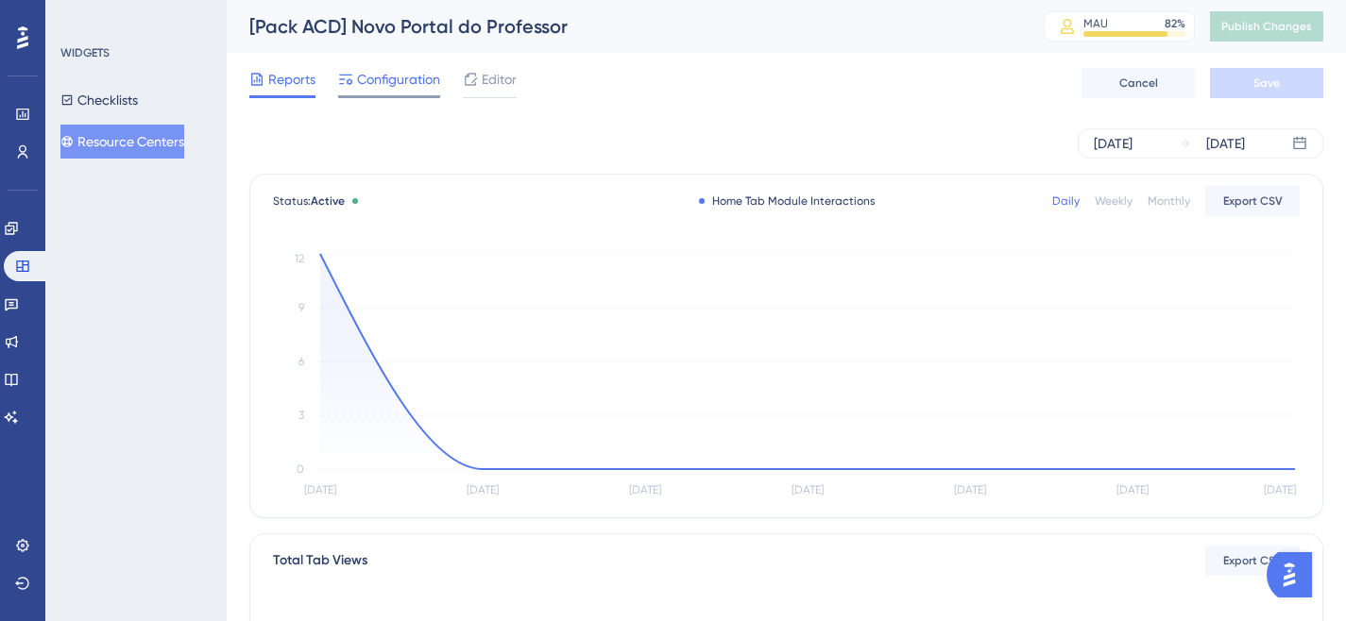
click at [395, 74] on span "Configuration" at bounding box center [398, 79] width 83 height 23
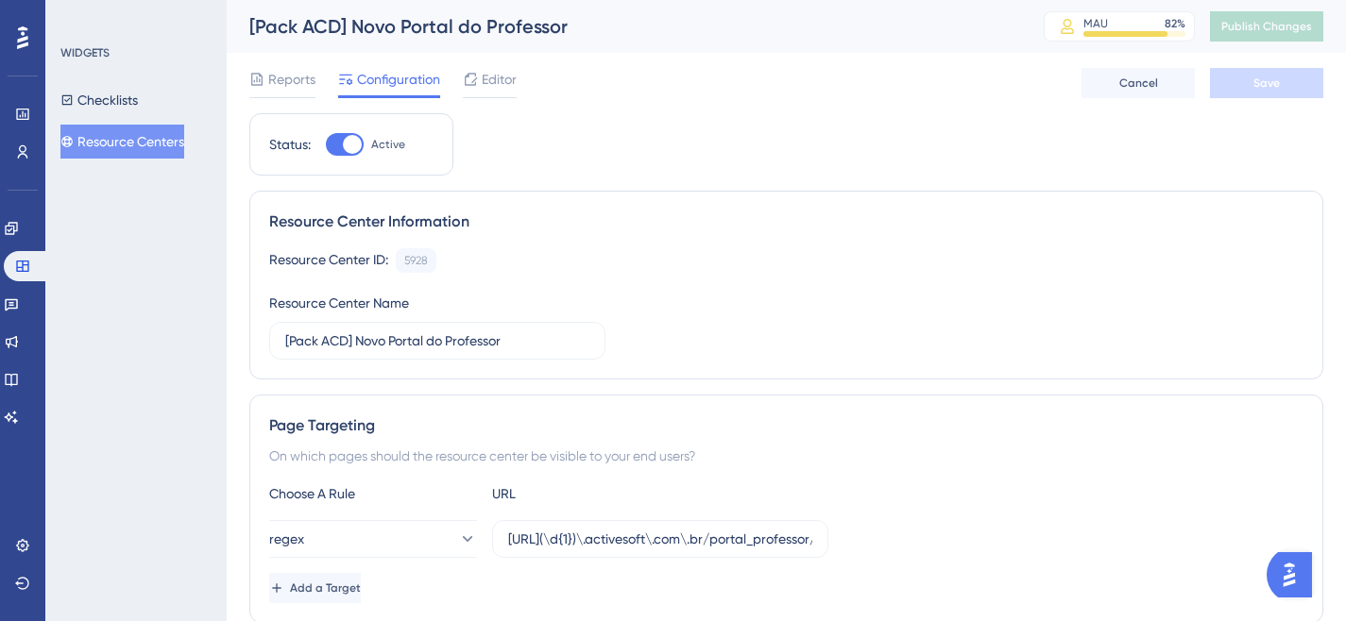
click at [340, 135] on div at bounding box center [345, 144] width 38 height 23
click at [326, 144] on input "Active" at bounding box center [325, 144] width 1 height 1
click at [1289, 101] on div "Reports Configuration Editor Cancel Save" at bounding box center [786, 83] width 1074 height 60
click at [1286, 89] on button "Save" at bounding box center [1266, 83] width 113 height 30
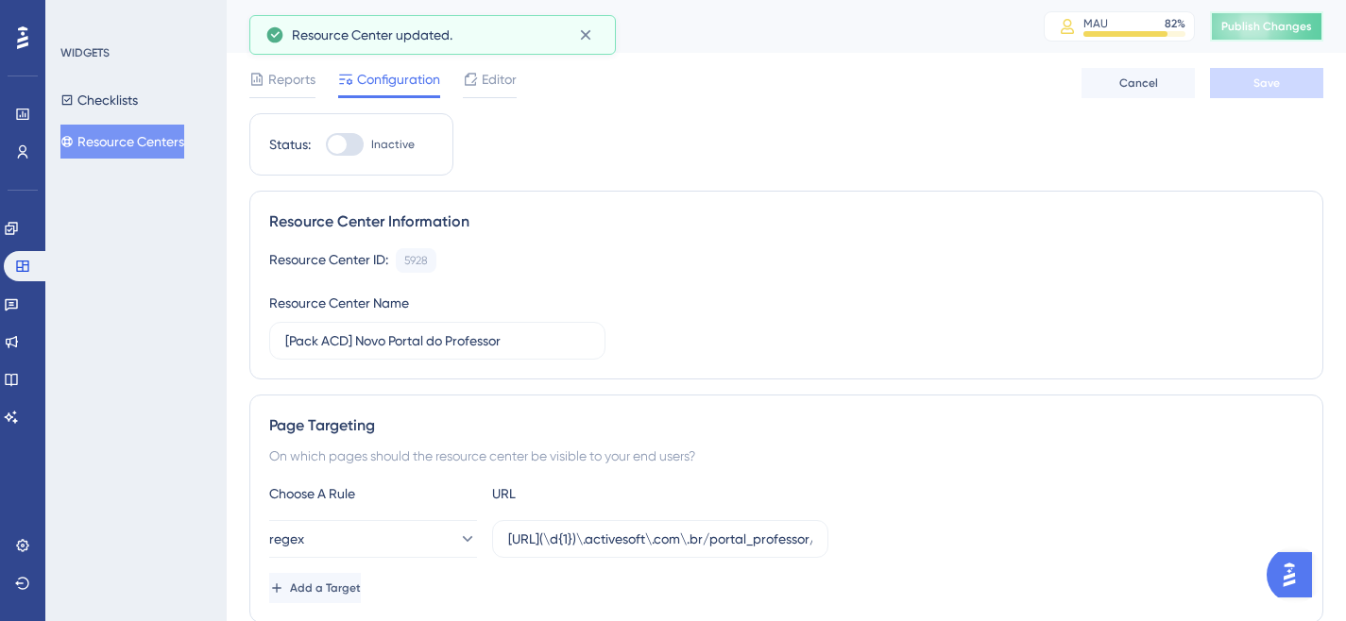
click at [1312, 25] on span "Publish Changes" at bounding box center [1266, 26] width 91 height 15
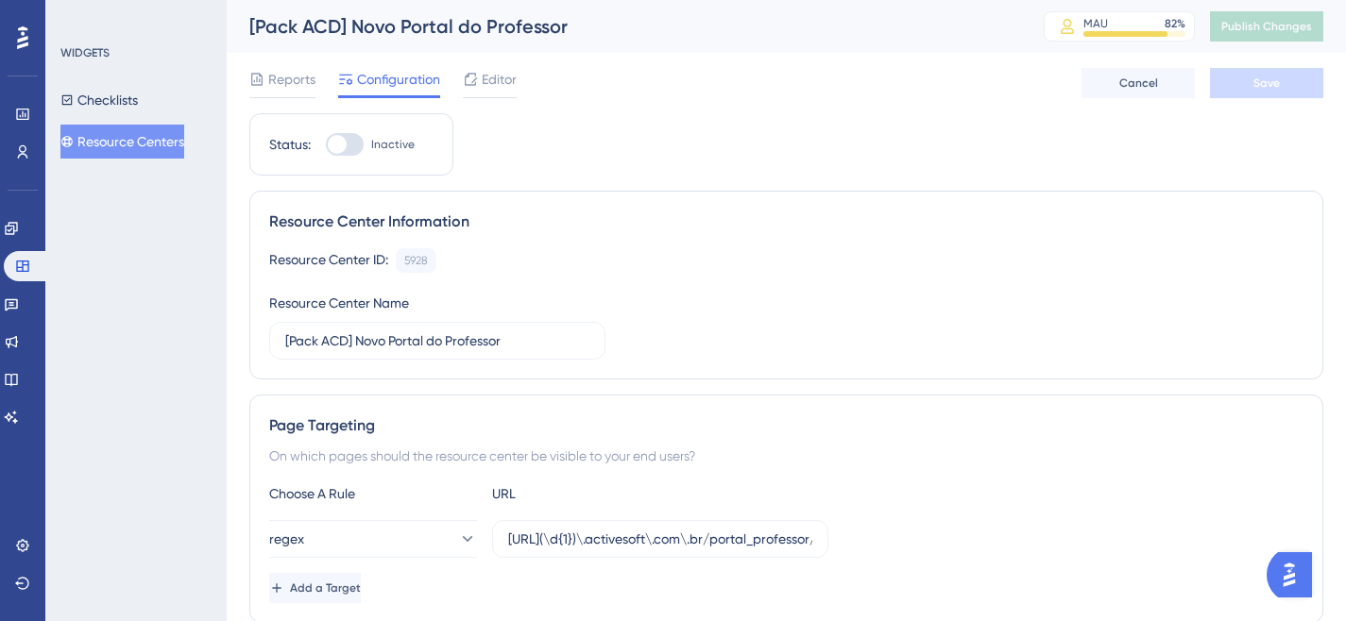
click at [331, 142] on div at bounding box center [337, 144] width 19 height 19
click at [326, 144] on input "Inactive" at bounding box center [325, 144] width 1 height 1
checkbox input "true"
click at [1239, 69] on button "Save" at bounding box center [1266, 83] width 113 height 30
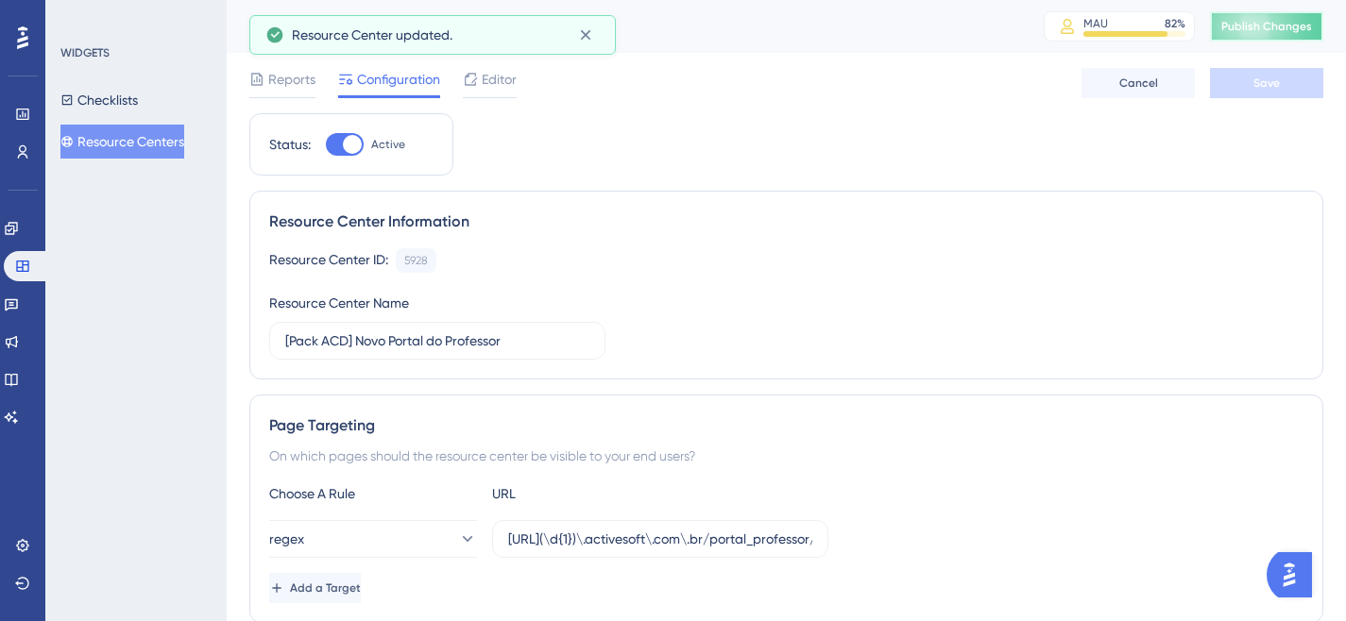
click at [1262, 28] on span "Publish Changes" at bounding box center [1266, 26] width 91 height 15
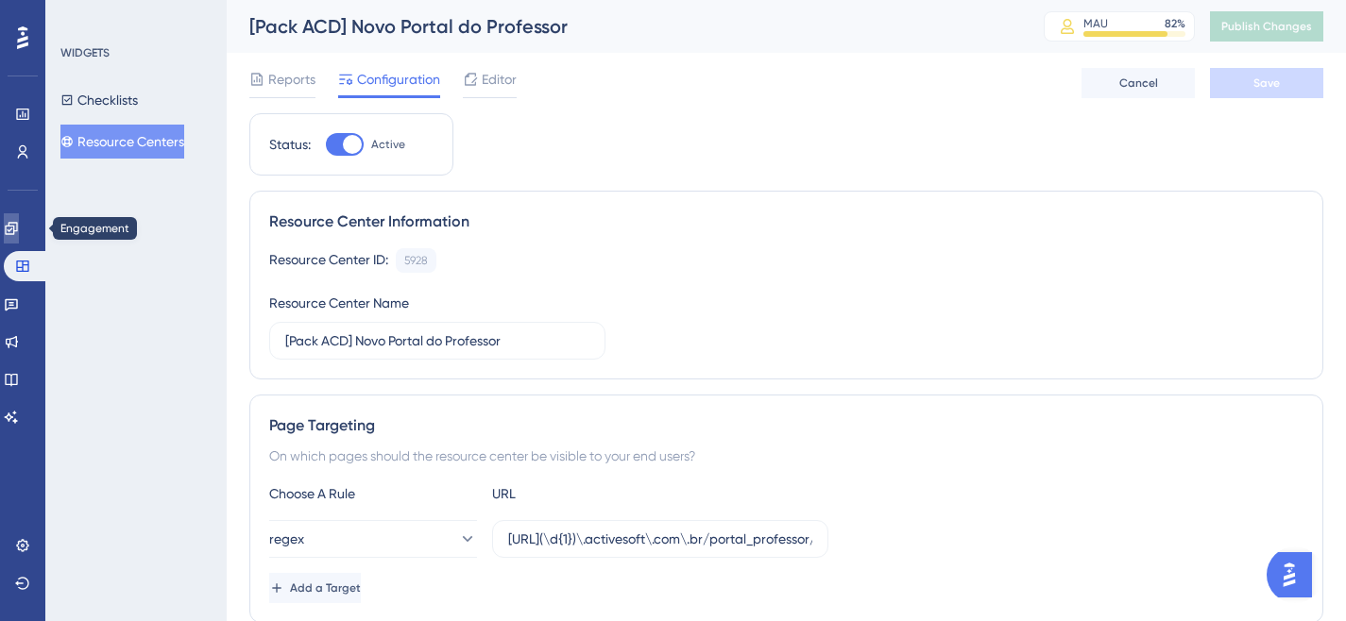
click at [19, 237] on link at bounding box center [11, 228] width 15 height 30
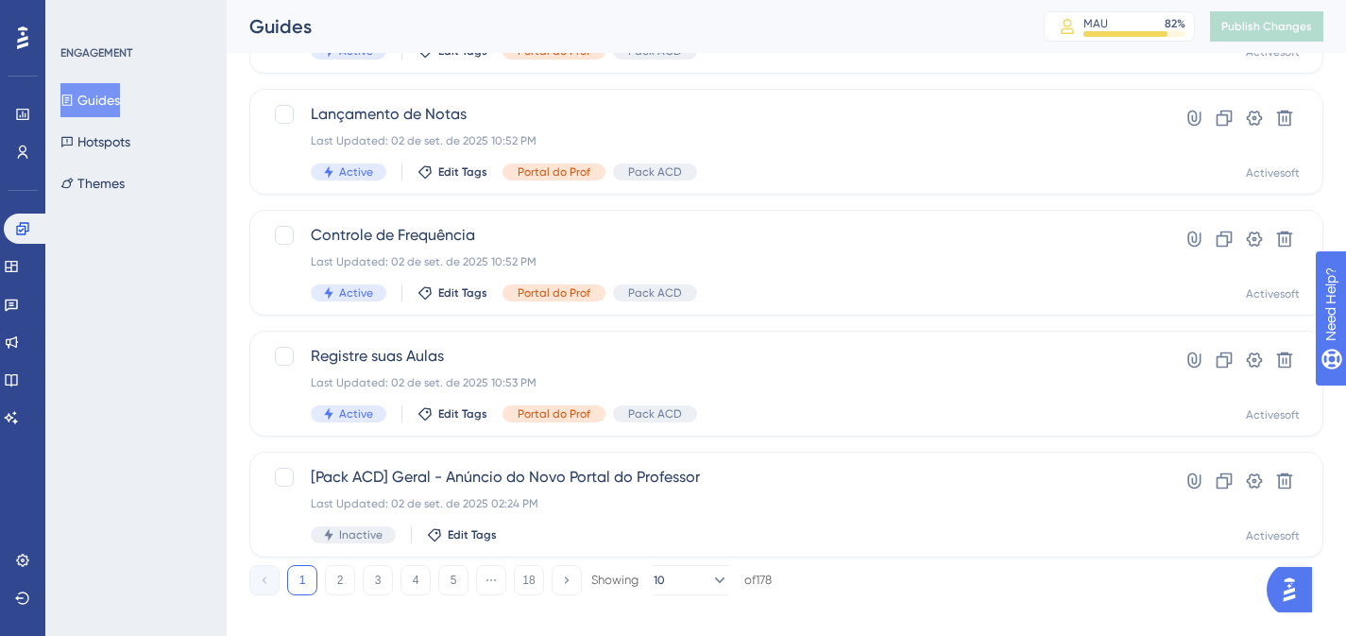
scroll to position [830, 0]
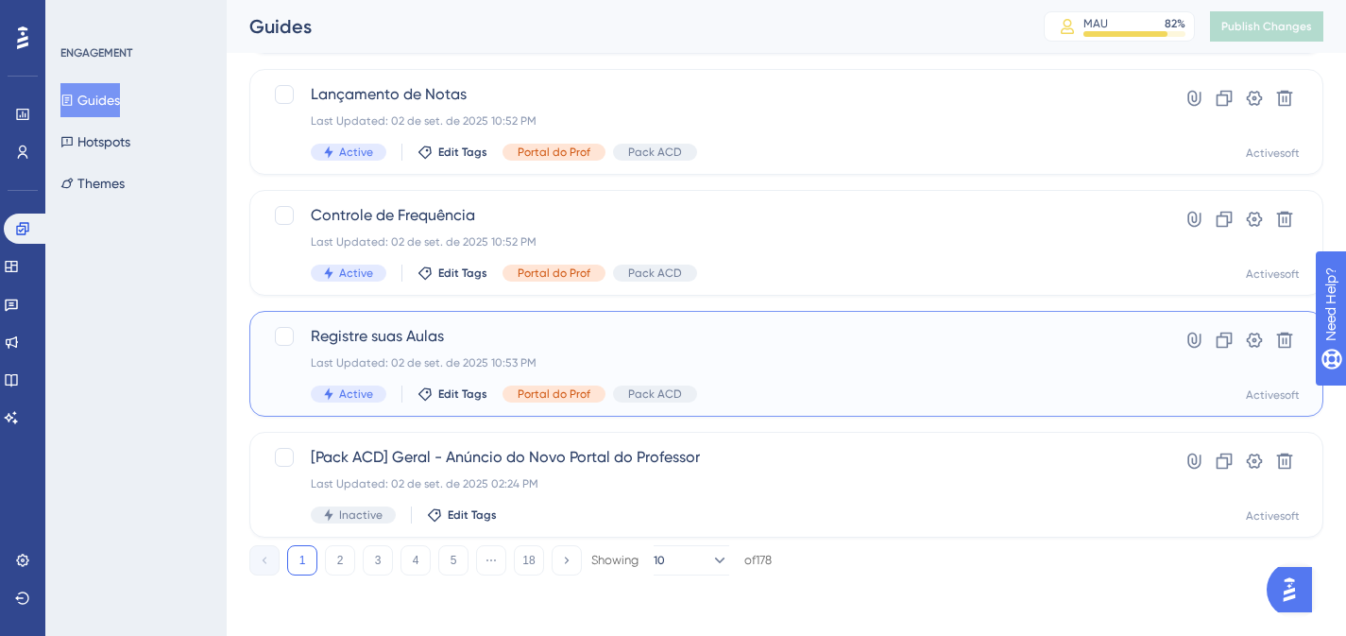
click at [411, 329] on span "Registre suas Aulas" at bounding box center [711, 336] width 800 height 23
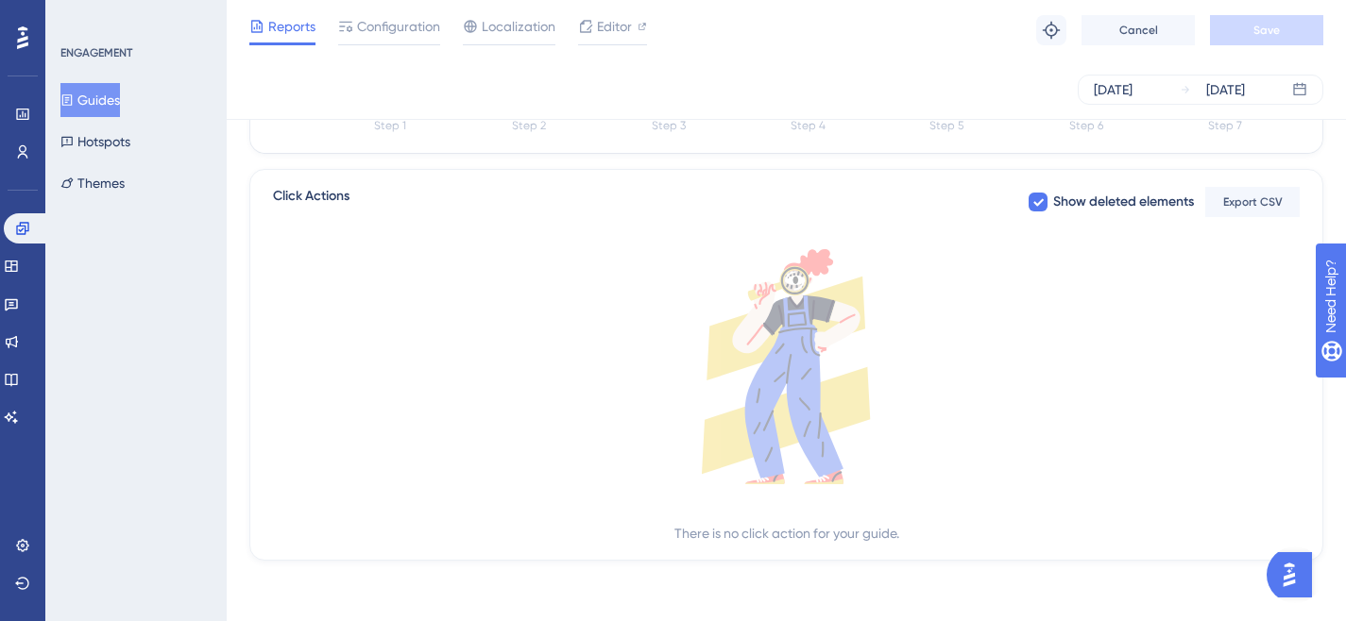
scroll to position [378, 0]
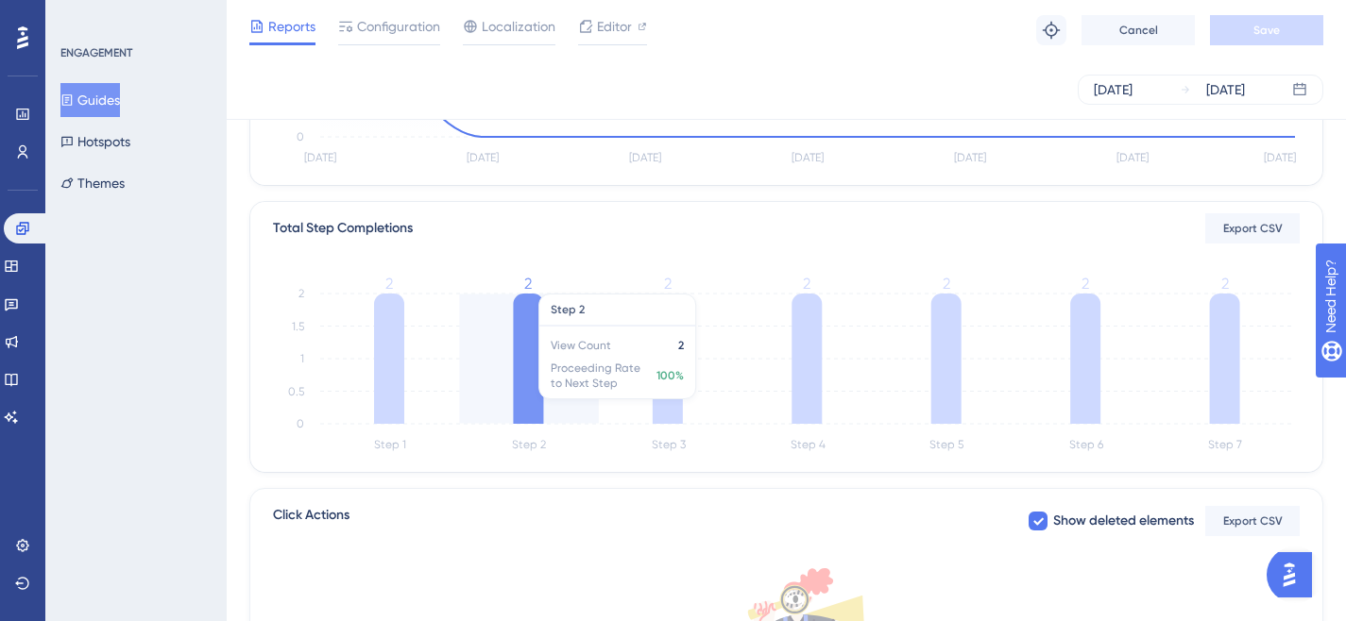
click at [531, 348] on icon at bounding box center [528, 359] width 30 height 130
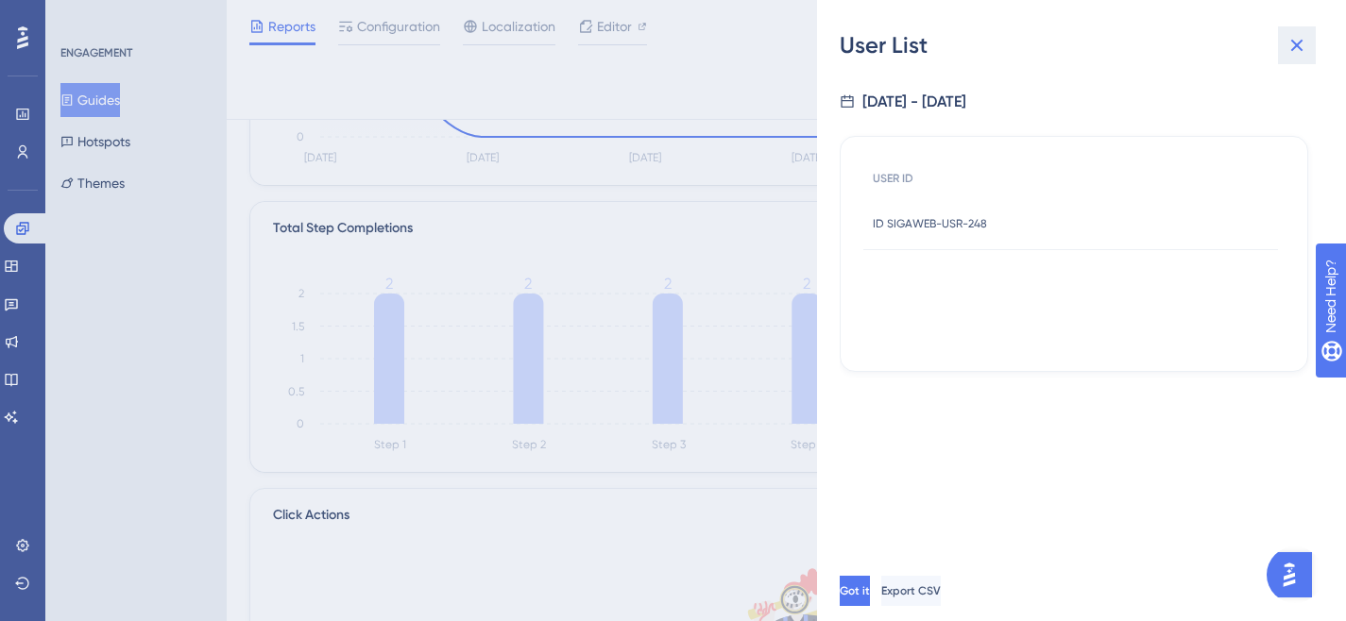
click at [1306, 49] on icon at bounding box center [1296, 45] width 23 height 23
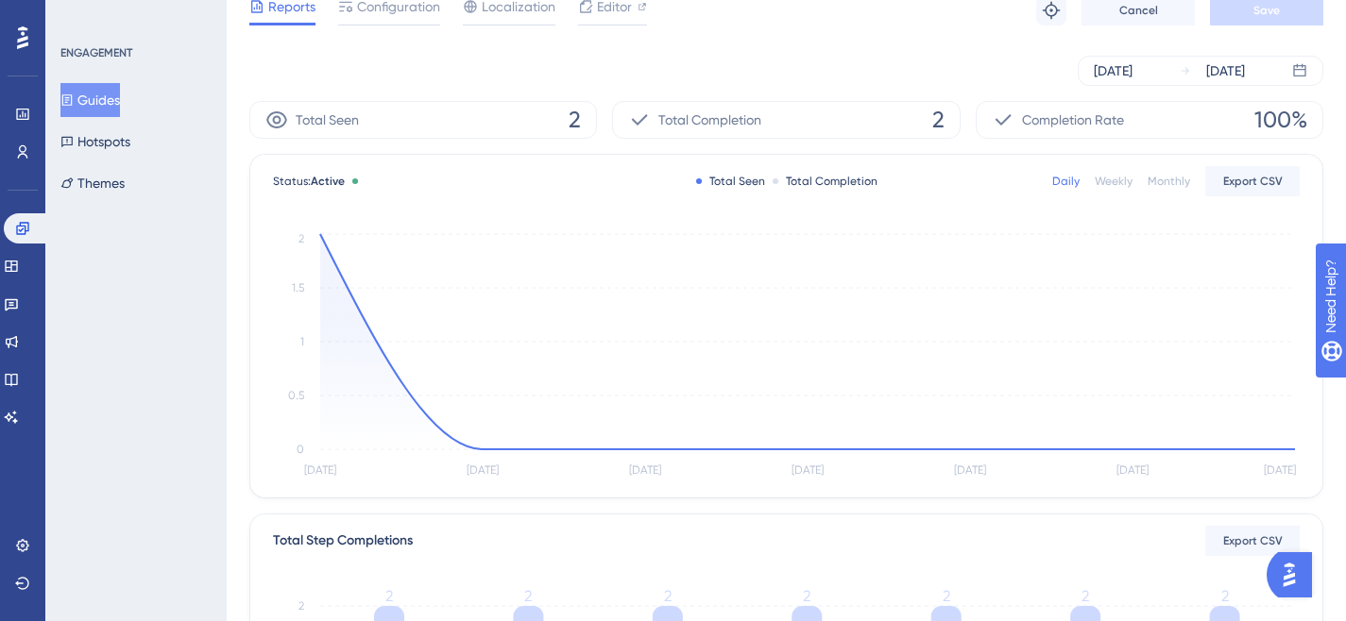
scroll to position [0, 0]
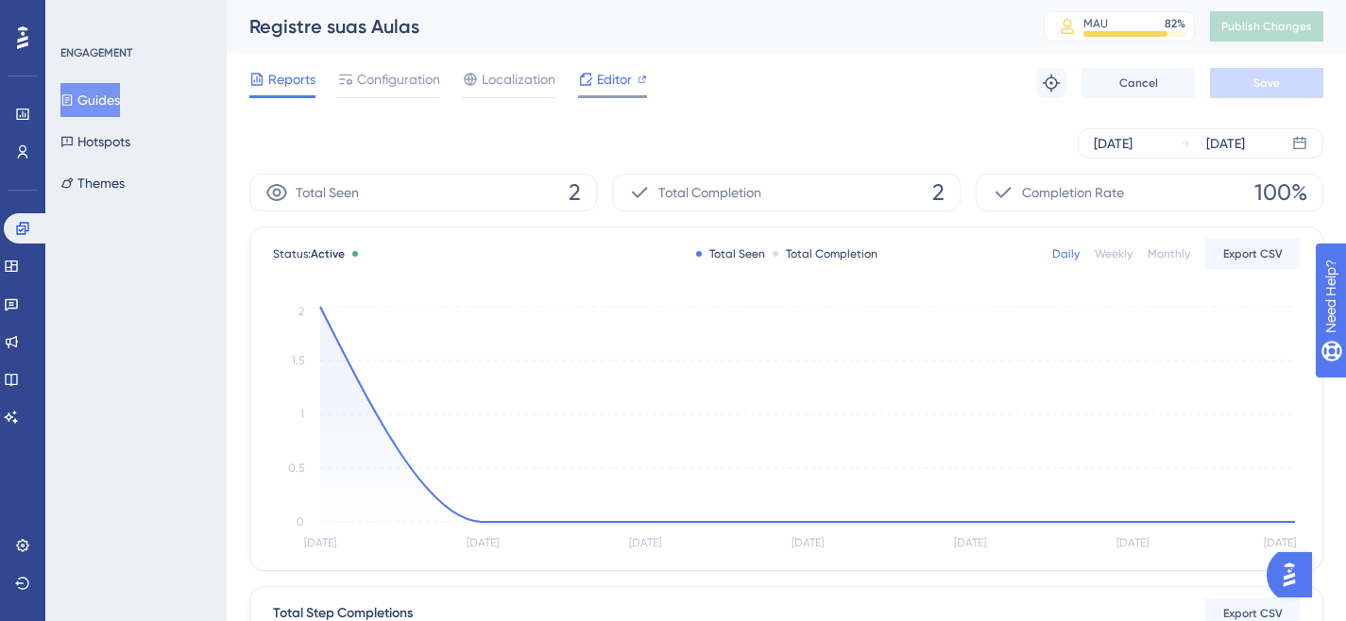
click at [586, 77] on icon at bounding box center [585, 79] width 15 height 15
click at [404, 83] on span "Configuration" at bounding box center [398, 79] width 83 height 23
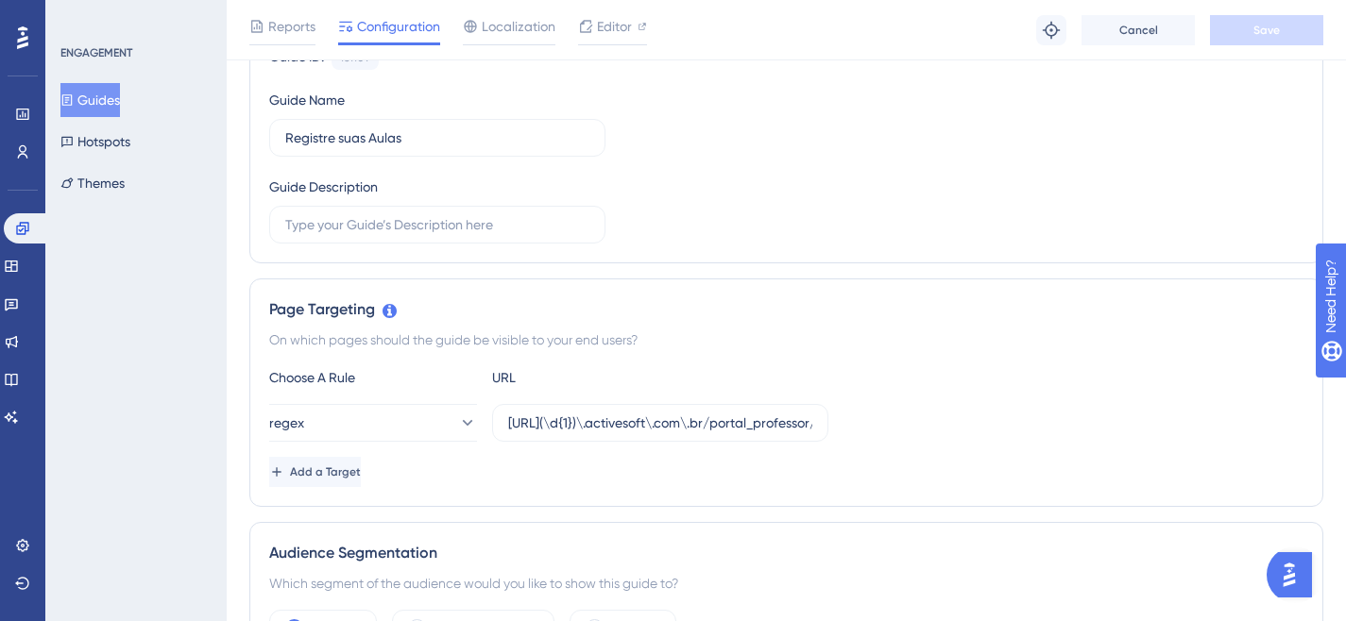
scroll to position [235, 0]
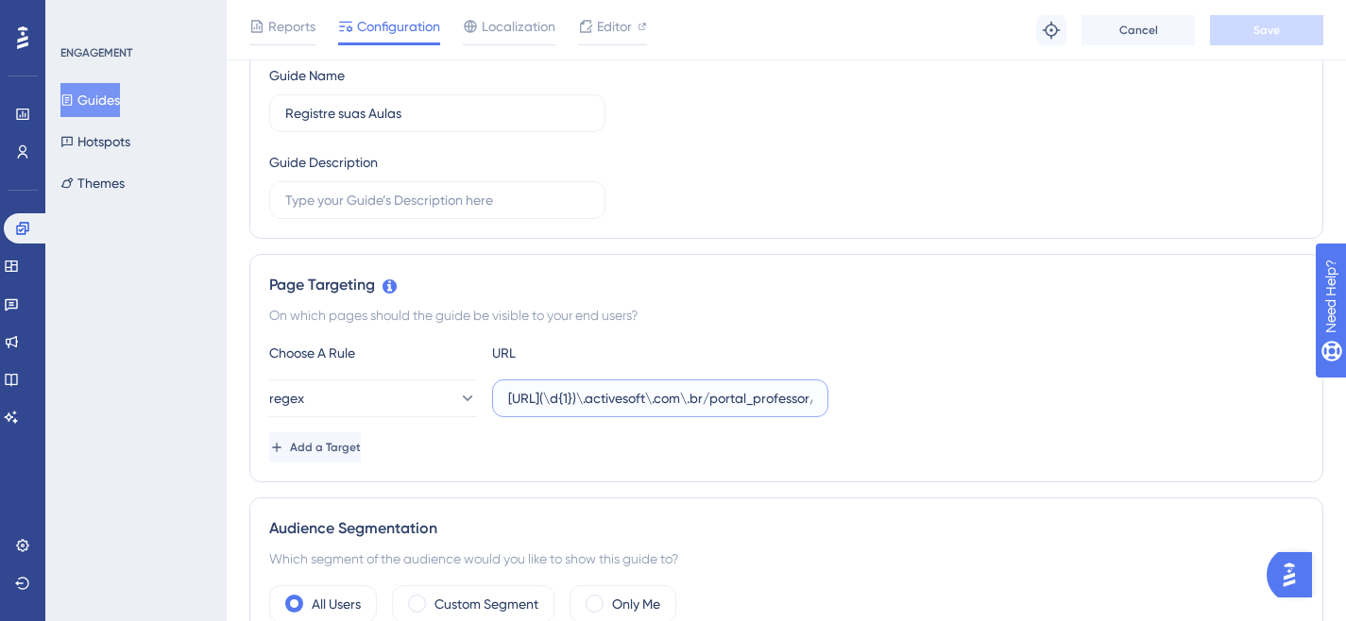
click at [577, 396] on input "[URL](\d{1})\.activesoft\.com\.br/portal_professor/" at bounding box center [660, 398] width 304 height 21
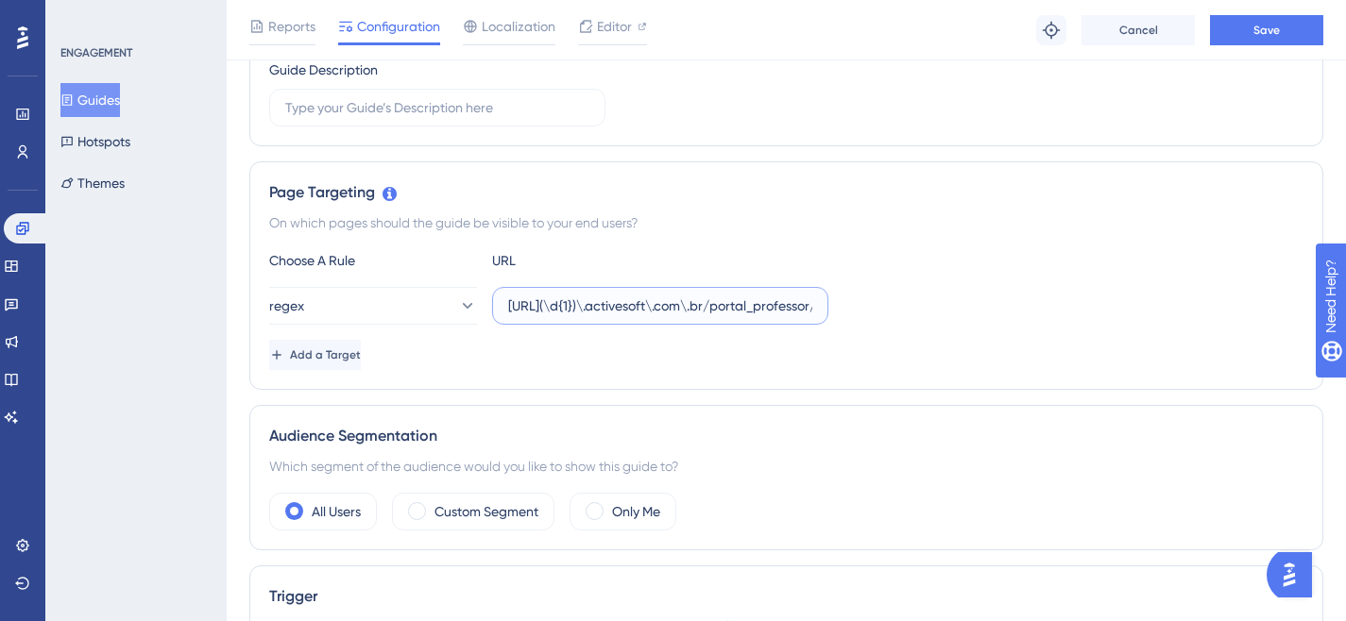
scroll to position [332, 0]
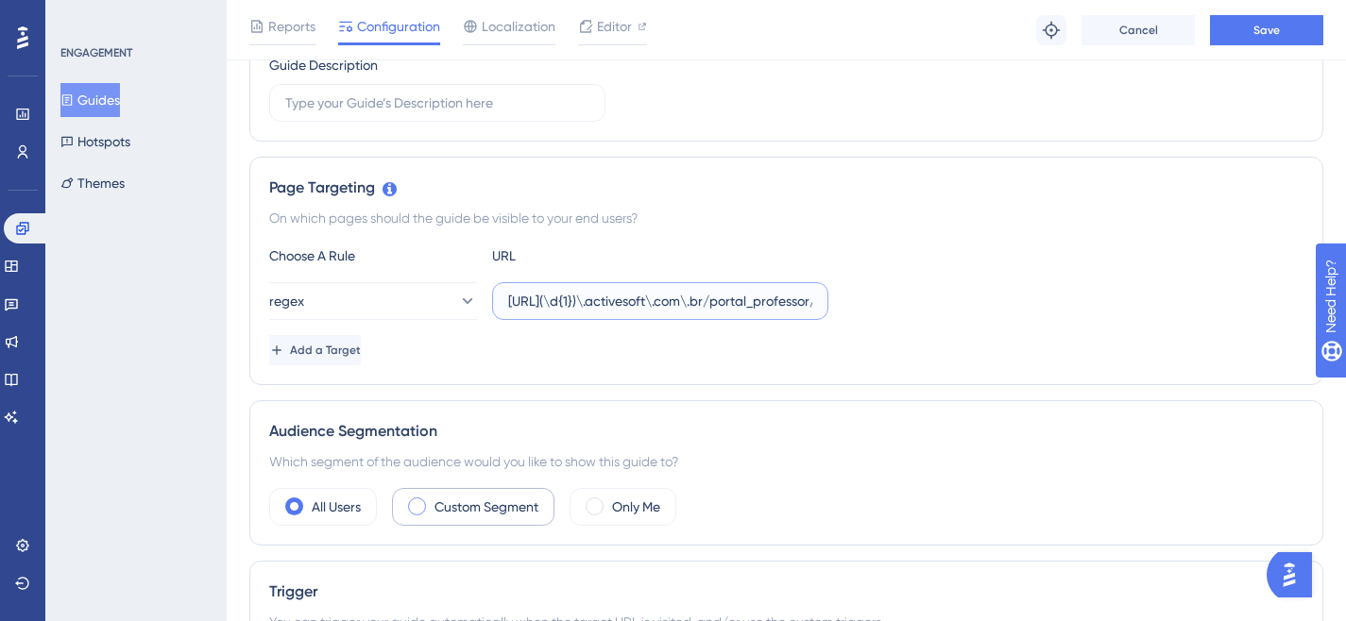
type input "[URL](\d{1})\.activesoft\.com\.br/portal_professor/"
click at [430, 509] on div "Custom Segment" at bounding box center [473, 507] width 162 height 38
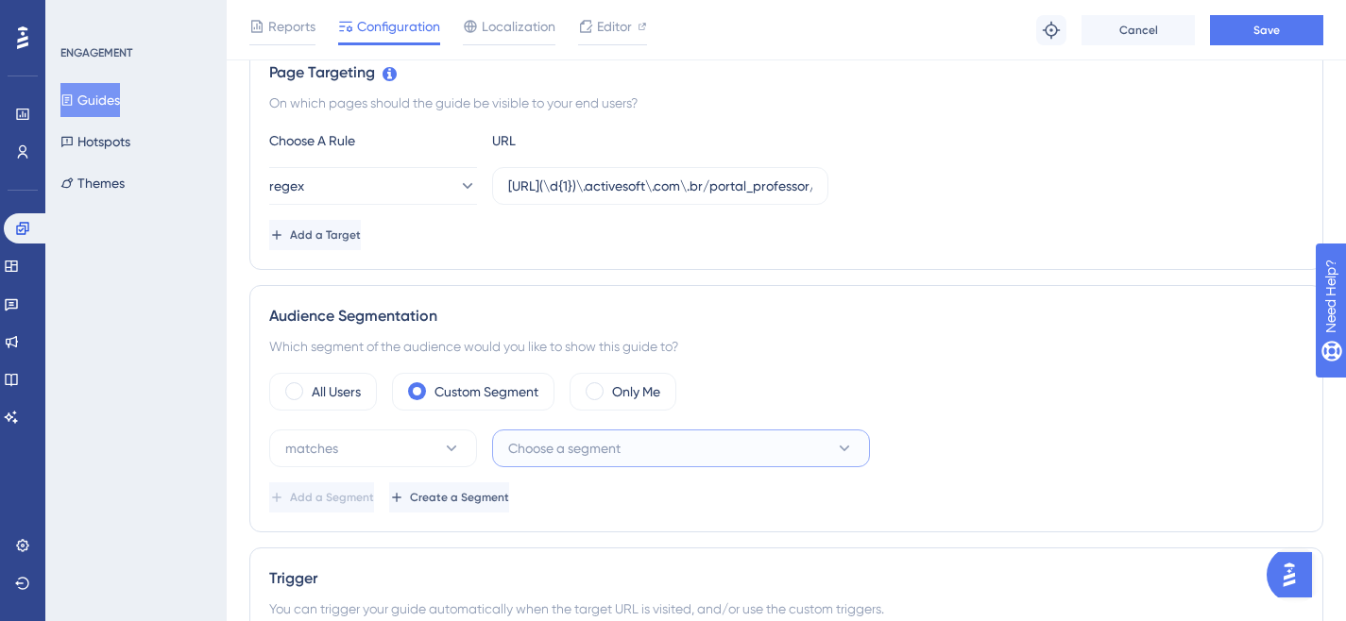
click at [681, 449] on button "Choose a segment" at bounding box center [681, 449] width 378 height 38
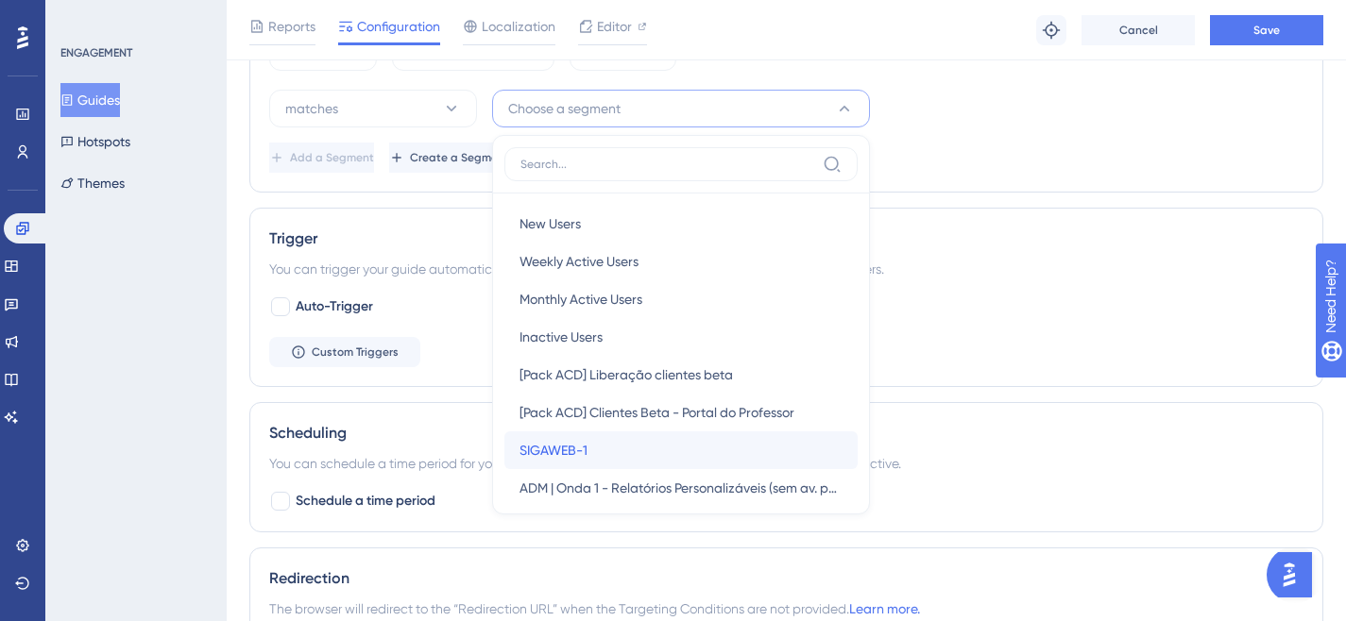
click at [681, 449] on div "SIGAWEB-1 SIGAWEB-1" at bounding box center [680, 451] width 323 height 38
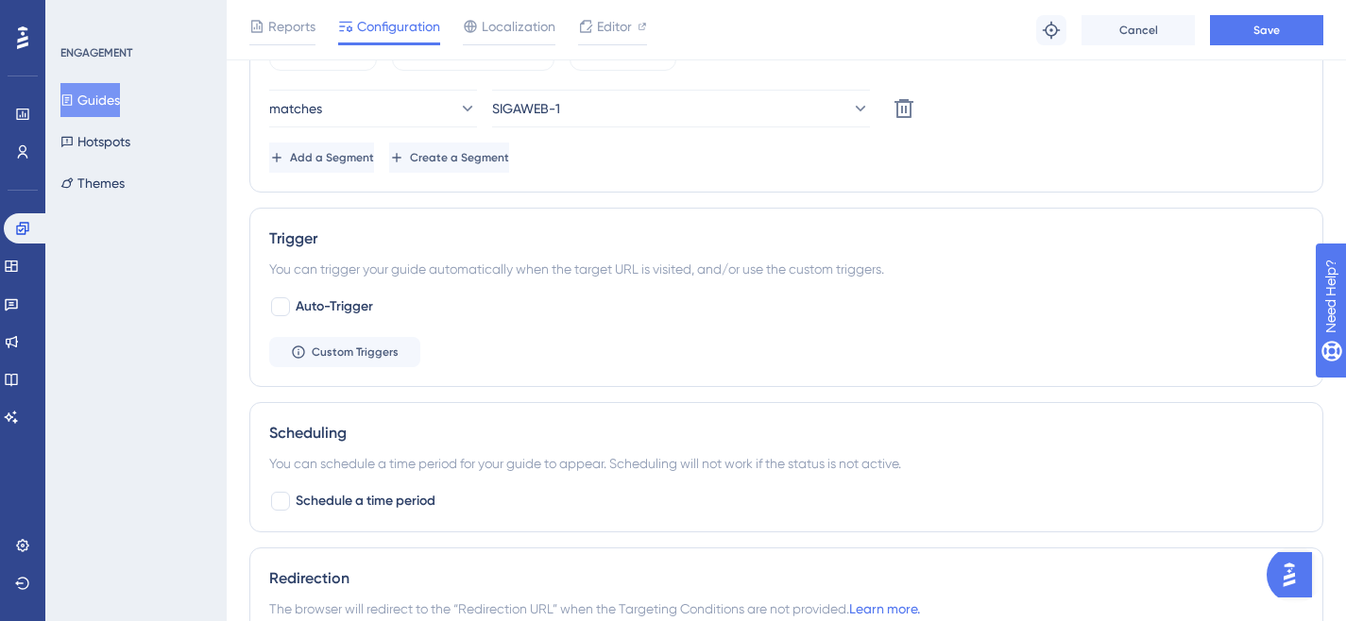
click at [643, 85] on div "All Users Custom Segment Only Me matches SIGAWEB-1 Delete Add a Segment Create …" at bounding box center [786, 103] width 1034 height 140
click at [647, 109] on button "SIGAWEB-1" at bounding box center [681, 109] width 378 height 38
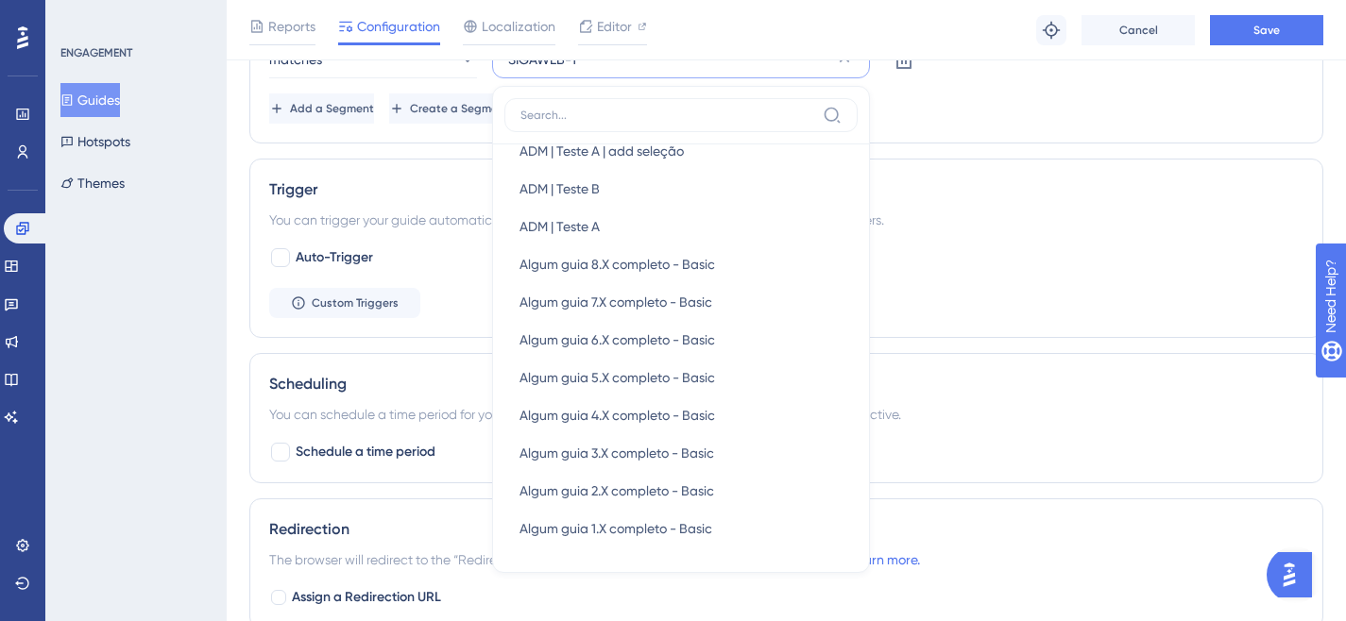
scroll to position [1079, 0]
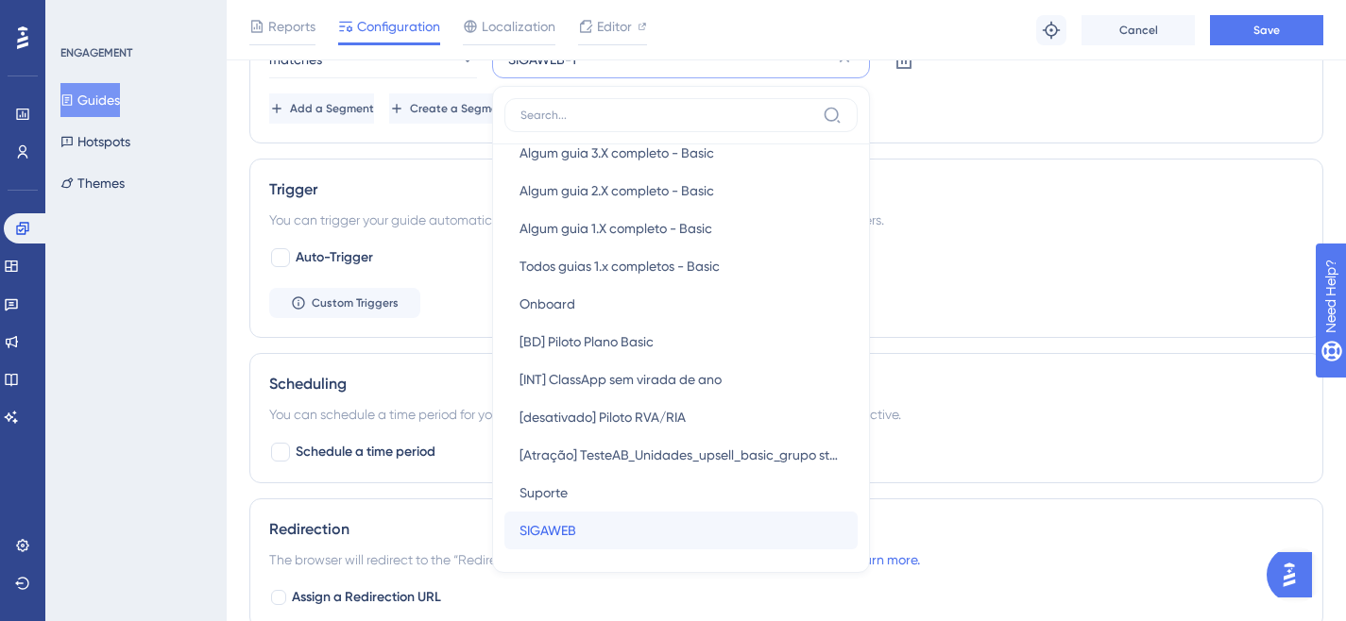
click at [582, 528] on div "SIGAWEB SIGAWEB" at bounding box center [680, 531] width 323 height 38
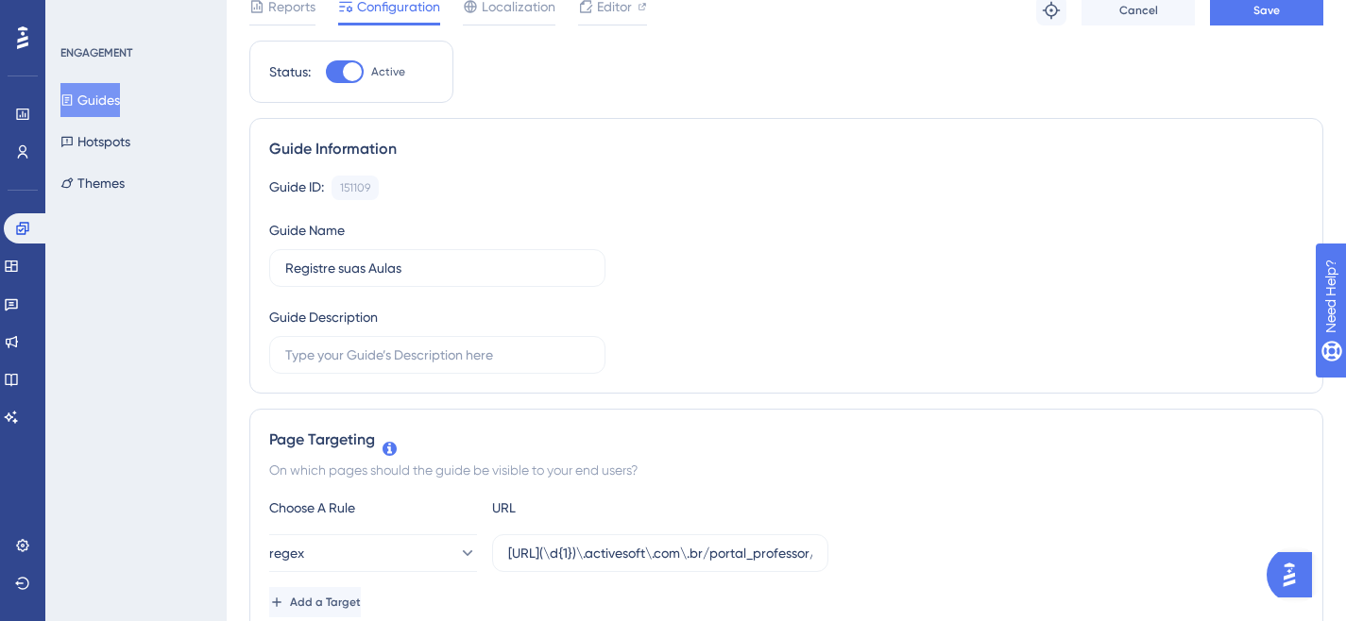
scroll to position [0, 0]
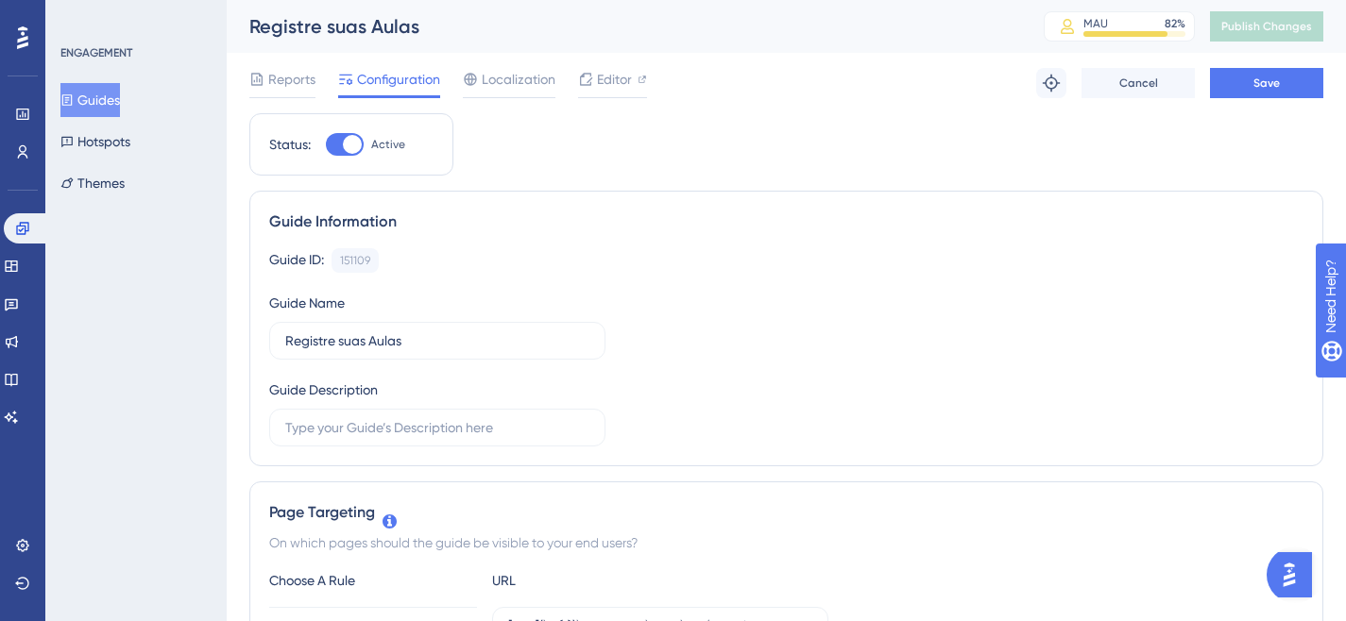
click at [1207, 86] on div "Troubleshoot Cancel Save" at bounding box center [1179, 83] width 287 height 30
click at [1215, 86] on button "Save" at bounding box center [1266, 83] width 113 height 30
click at [118, 97] on button "Guides" at bounding box center [89, 100] width 59 height 34
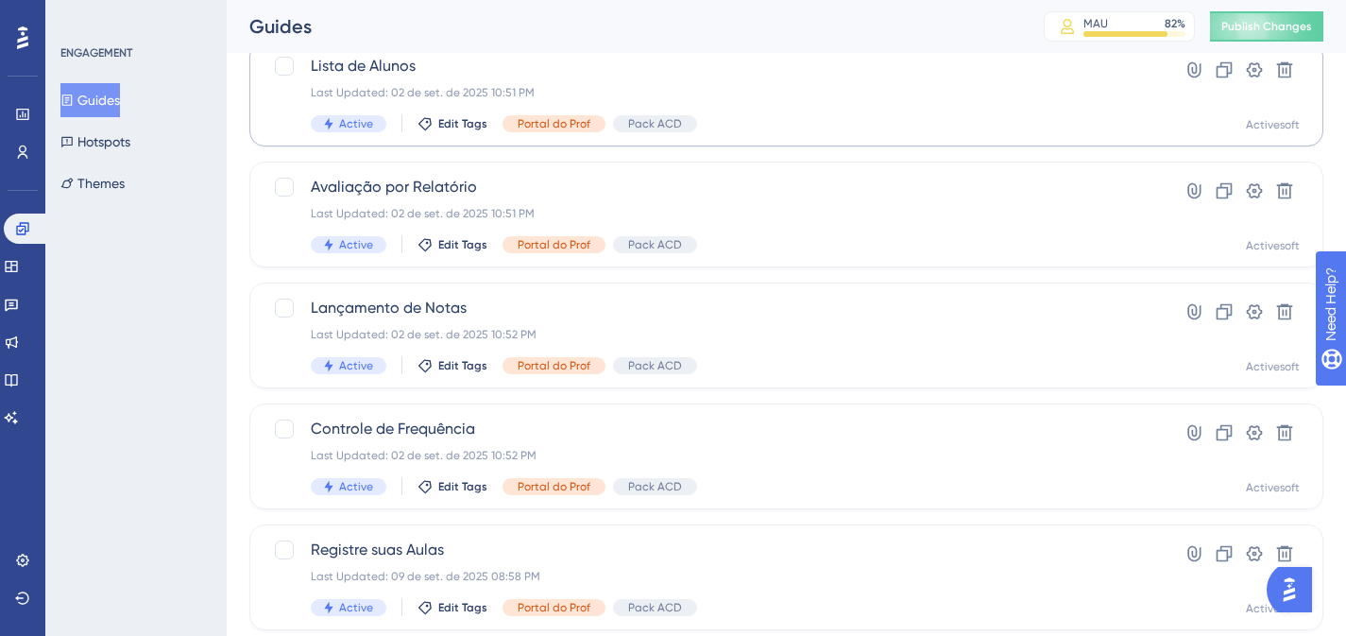
scroll to position [622, 0]
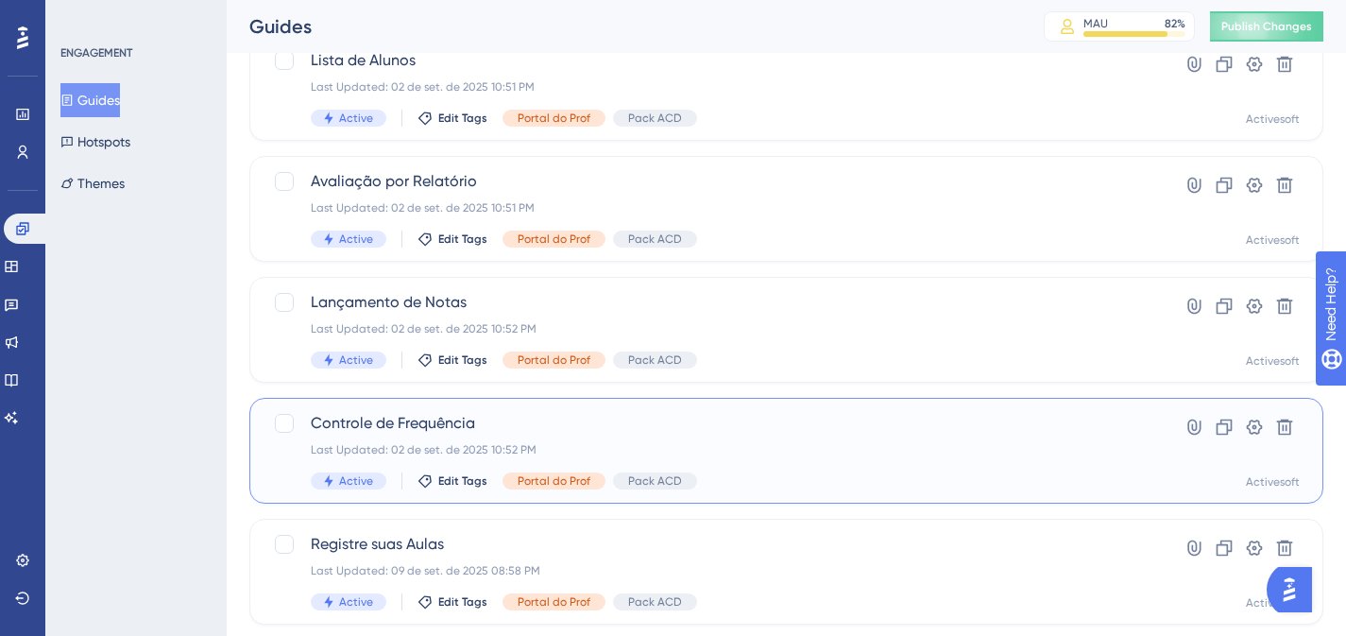
click at [468, 419] on span "Controle de Frequência" at bounding box center [711, 423] width 800 height 23
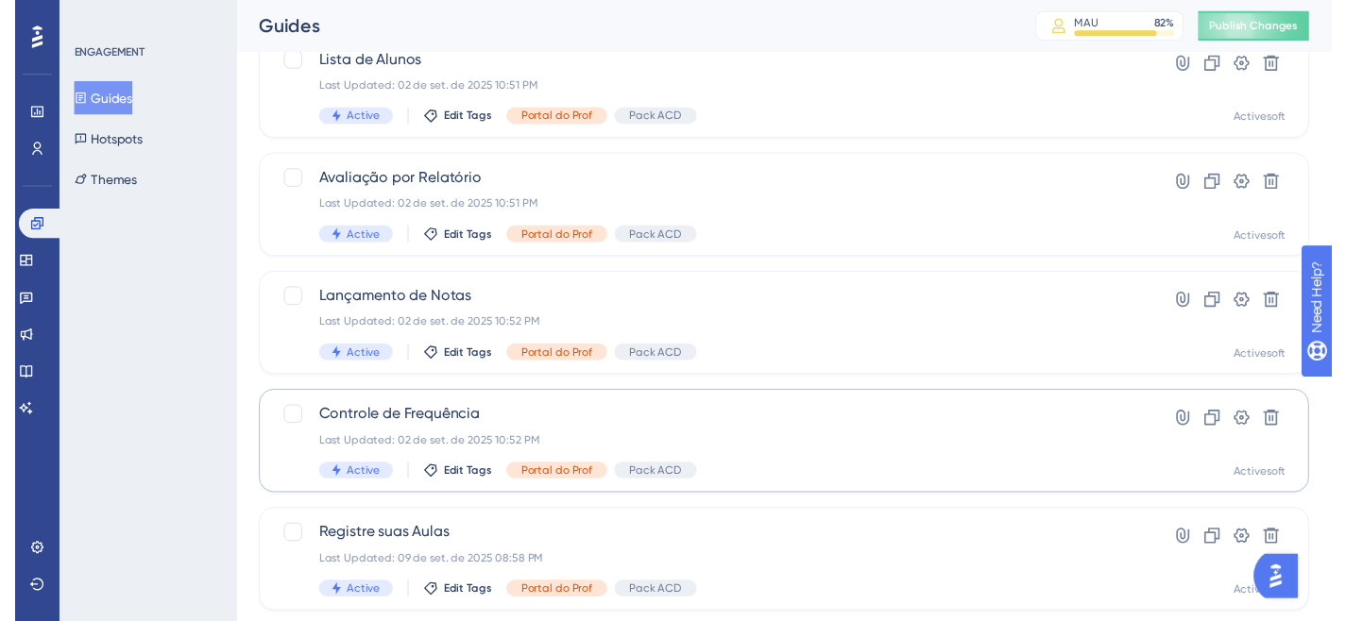
scroll to position [6840, 0]
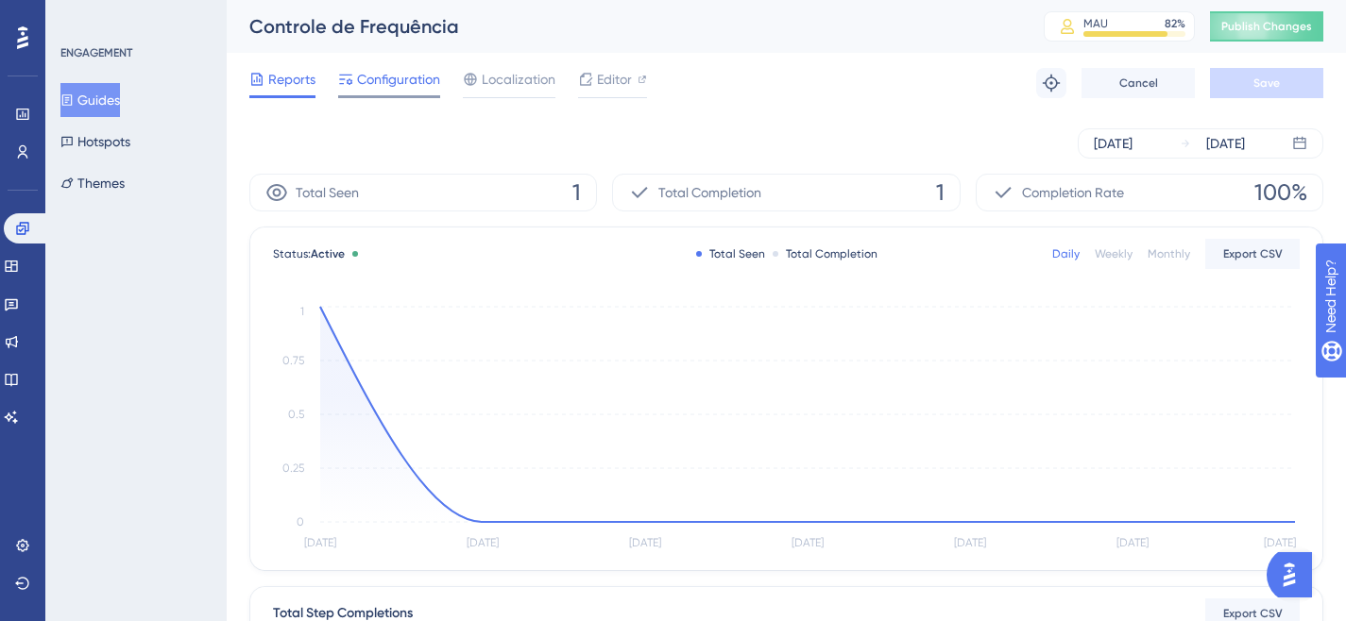
click at [402, 86] on span "Configuration" at bounding box center [398, 79] width 83 height 23
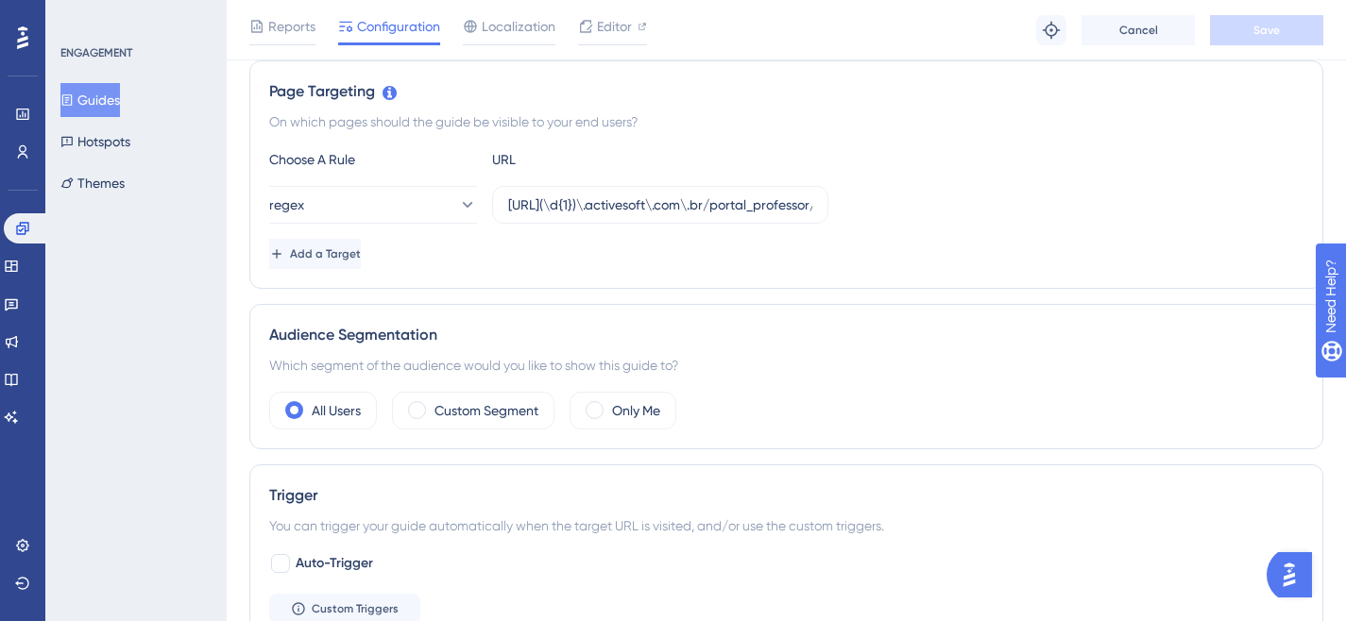
scroll to position [429, 0]
click at [433, 413] on div "Custom Segment" at bounding box center [473, 411] width 162 height 38
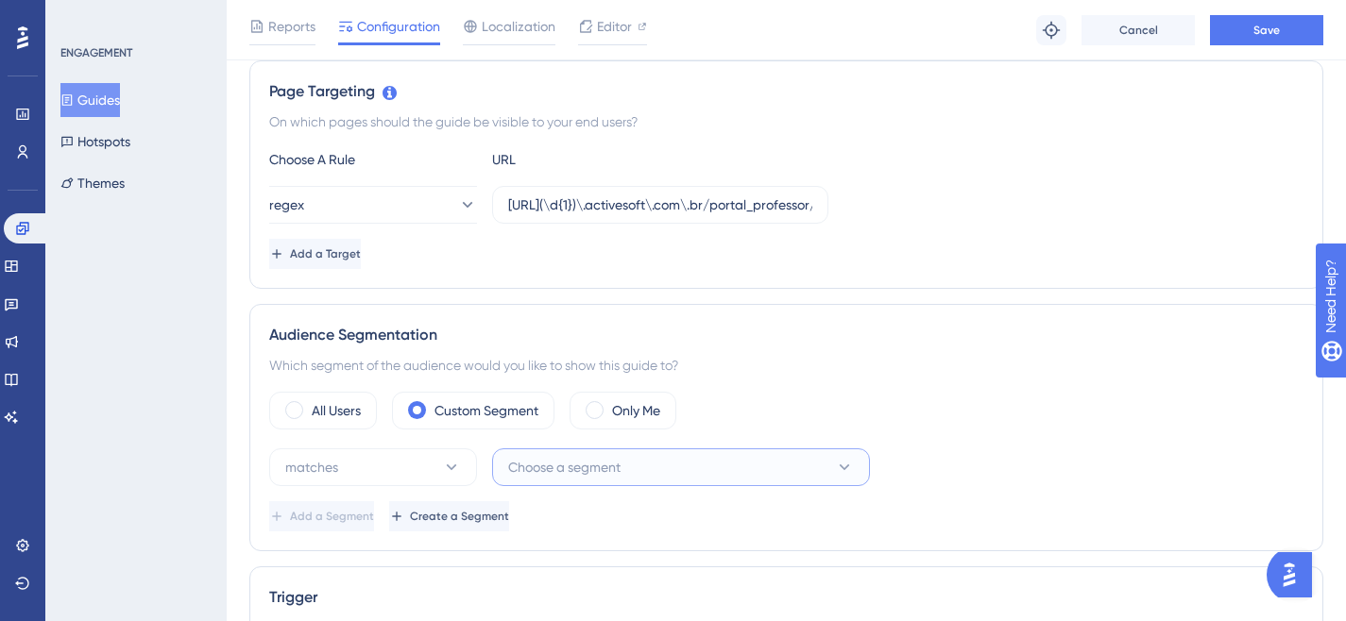
click at [561, 469] on span "Choose a segment" at bounding box center [564, 467] width 112 height 23
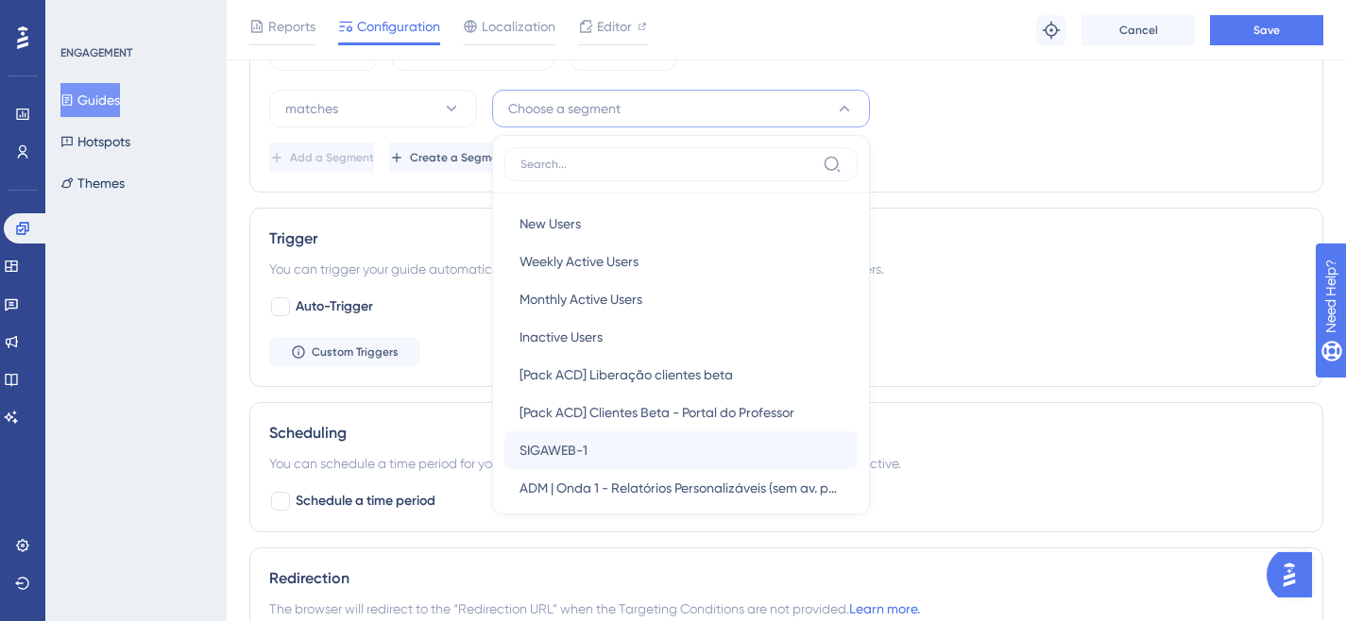
scroll to position [1187, 0]
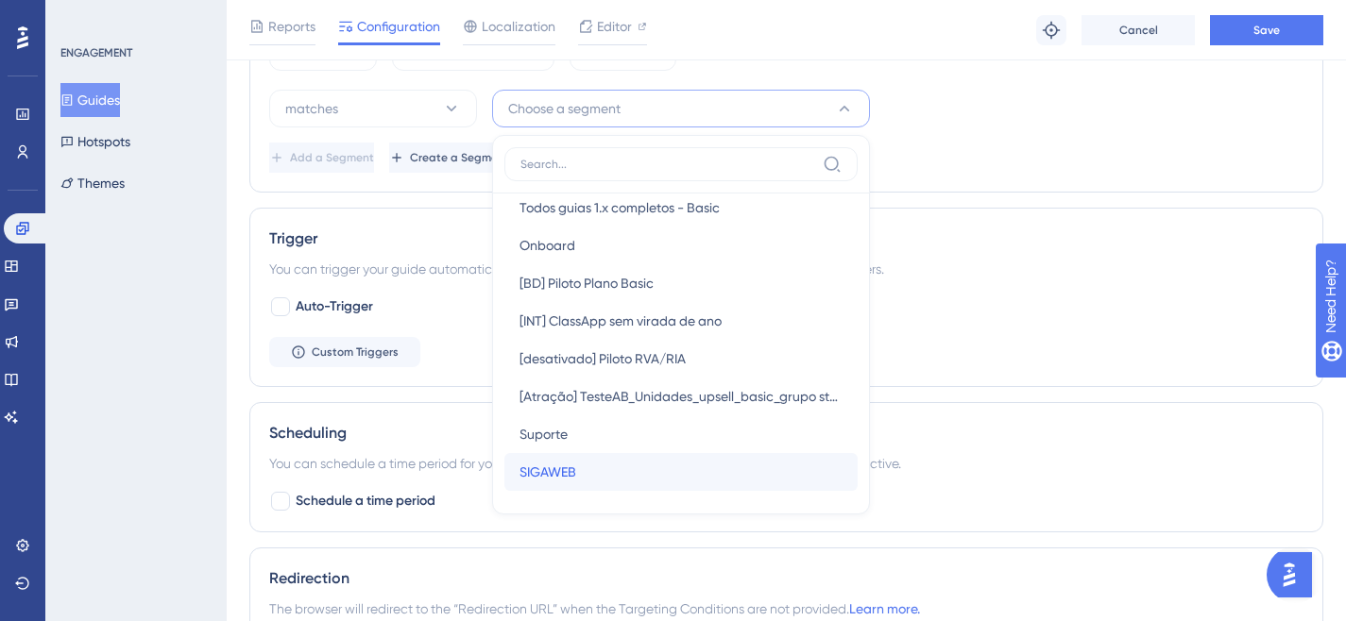
click at [557, 473] on span "SIGAWEB" at bounding box center [547, 472] width 57 height 23
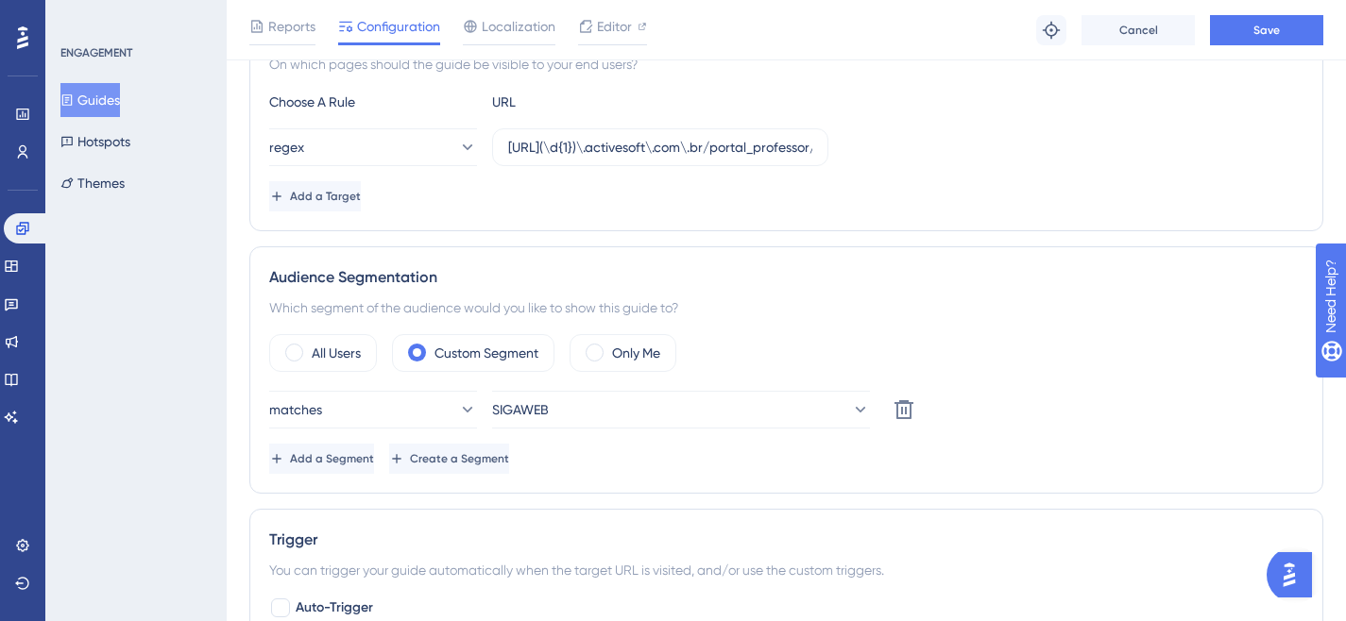
scroll to position [463, 0]
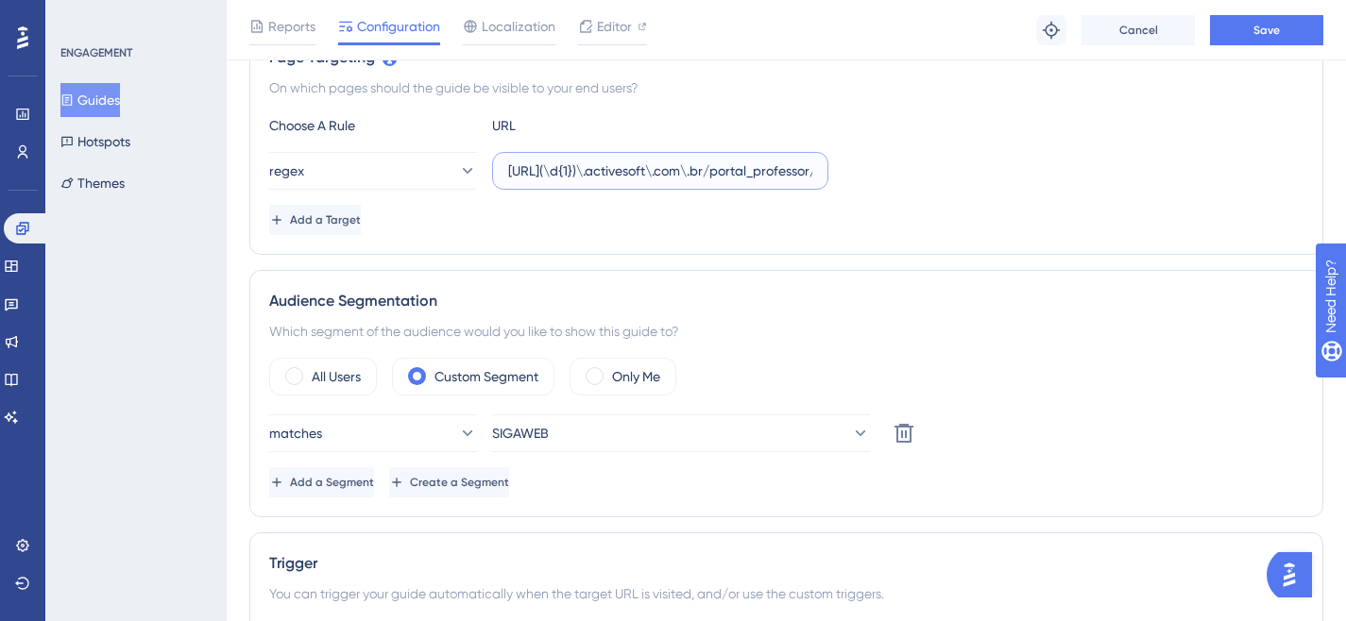
click at [581, 163] on input "[URL](\d{1})\.activesoft\.com\.br/portal_professor/" at bounding box center [660, 171] width 304 height 21
type input "[URL](\d{1})\.activesoft\.com\.br/portal_professor/"
click at [1263, 26] on span "Save" at bounding box center [1266, 30] width 26 height 15
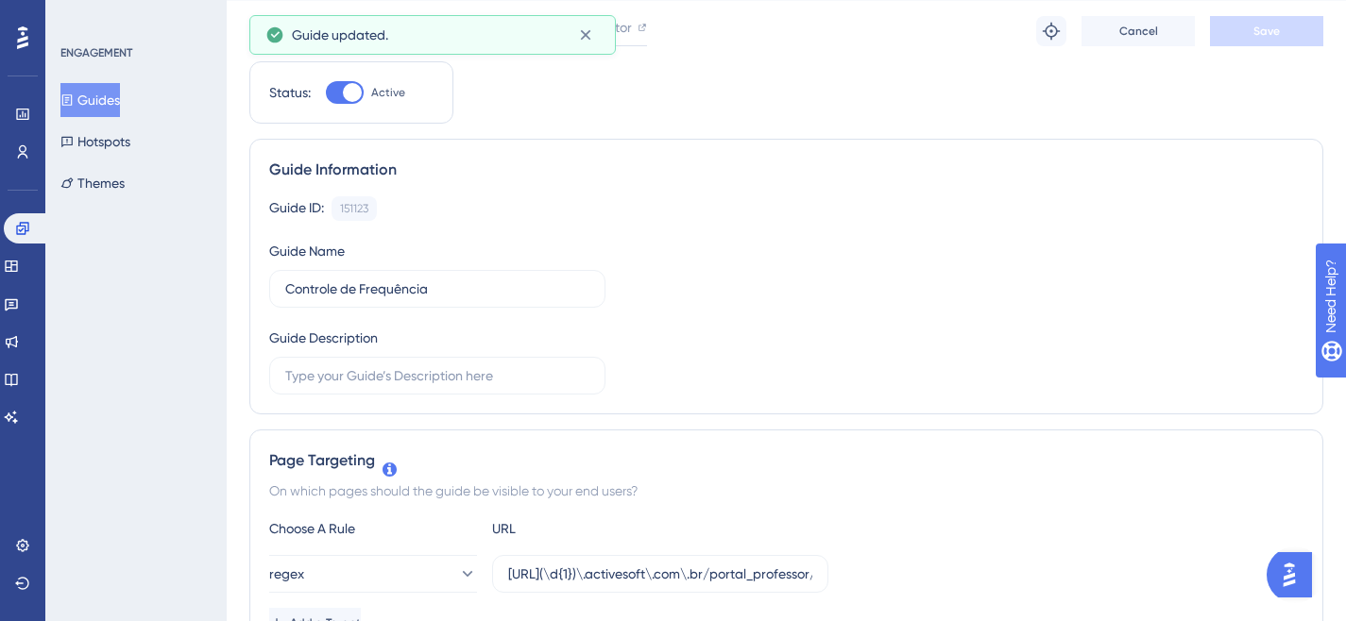
scroll to position [0, 0]
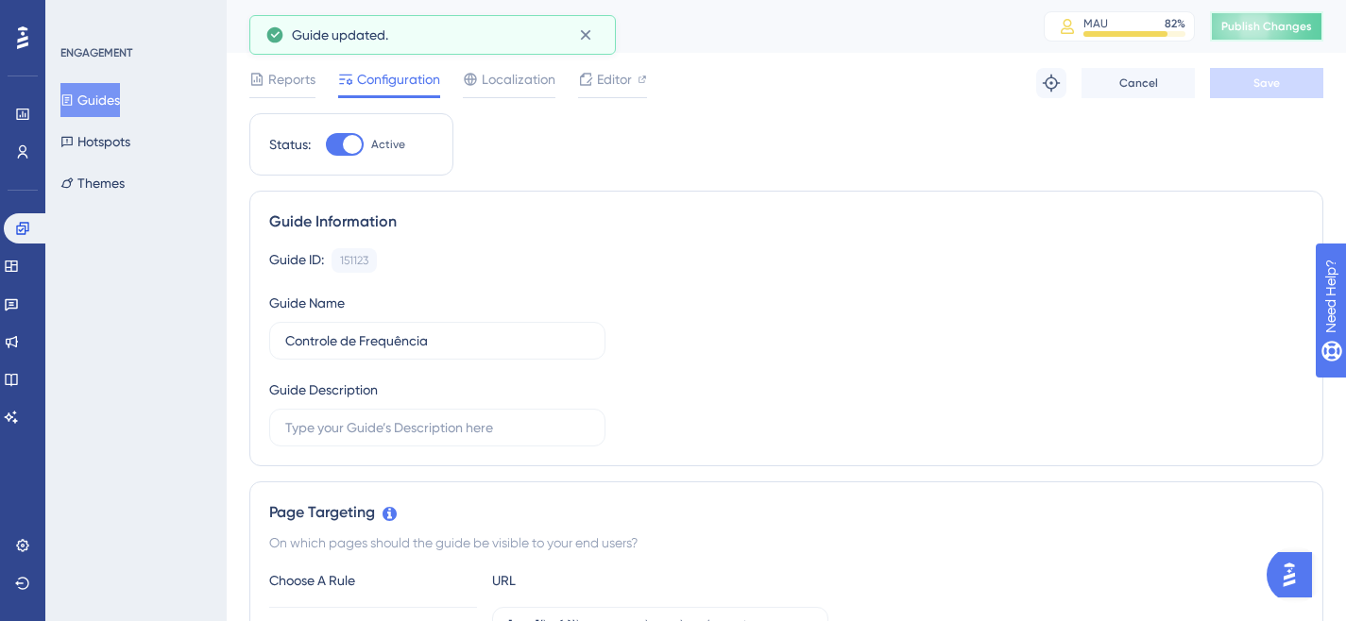
click at [1252, 35] on button "Publish Changes" at bounding box center [1266, 26] width 113 height 30
